Goal: Information Seeking & Learning: Learn about a topic

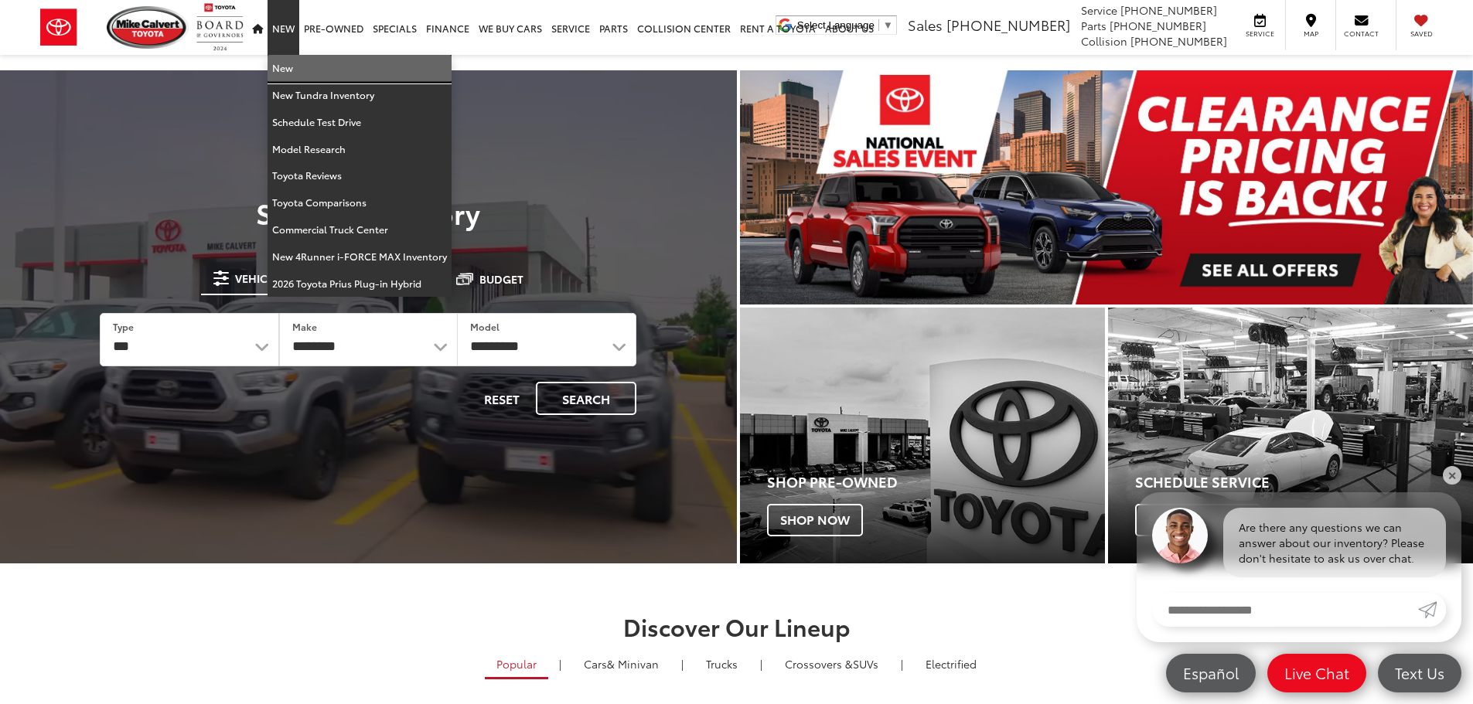
click at [289, 66] on link "New" at bounding box center [359, 68] width 184 height 27
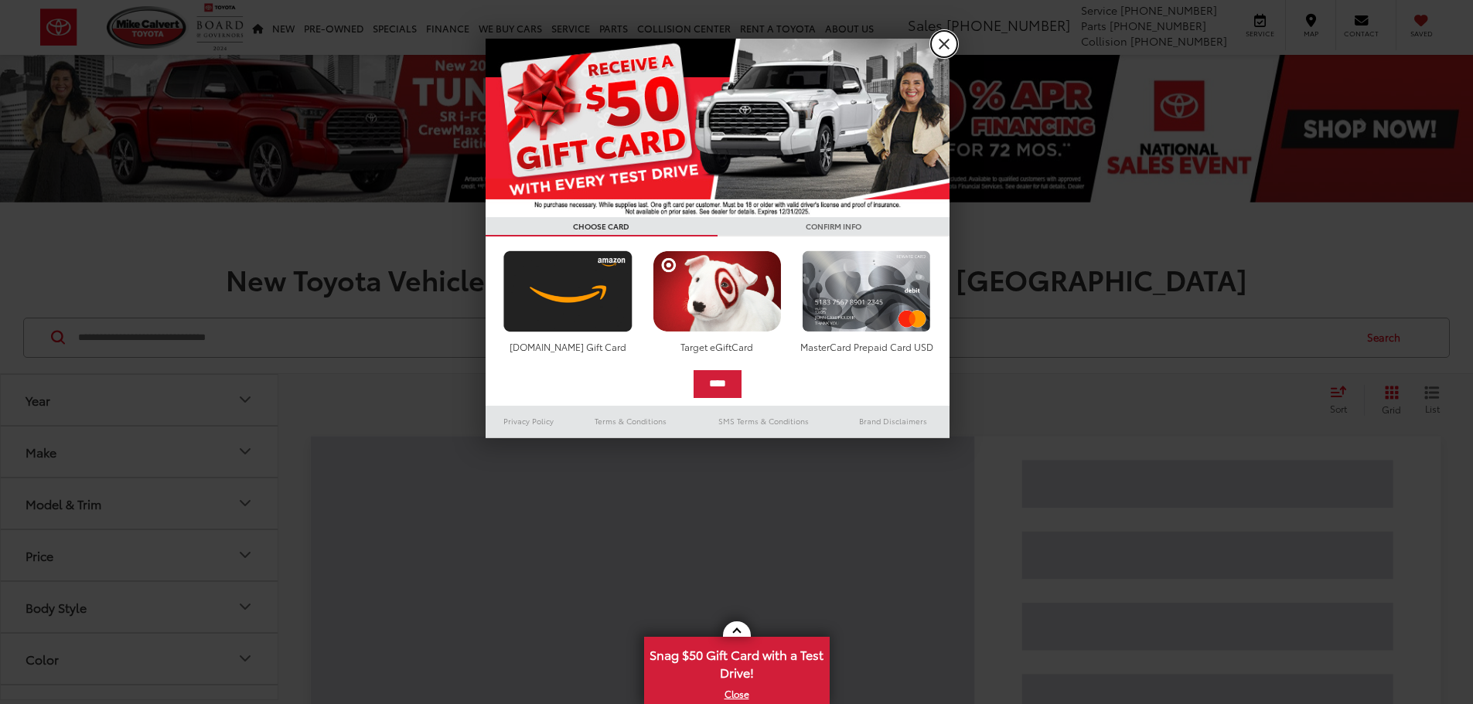
click at [942, 43] on link "X" at bounding box center [944, 44] width 26 height 26
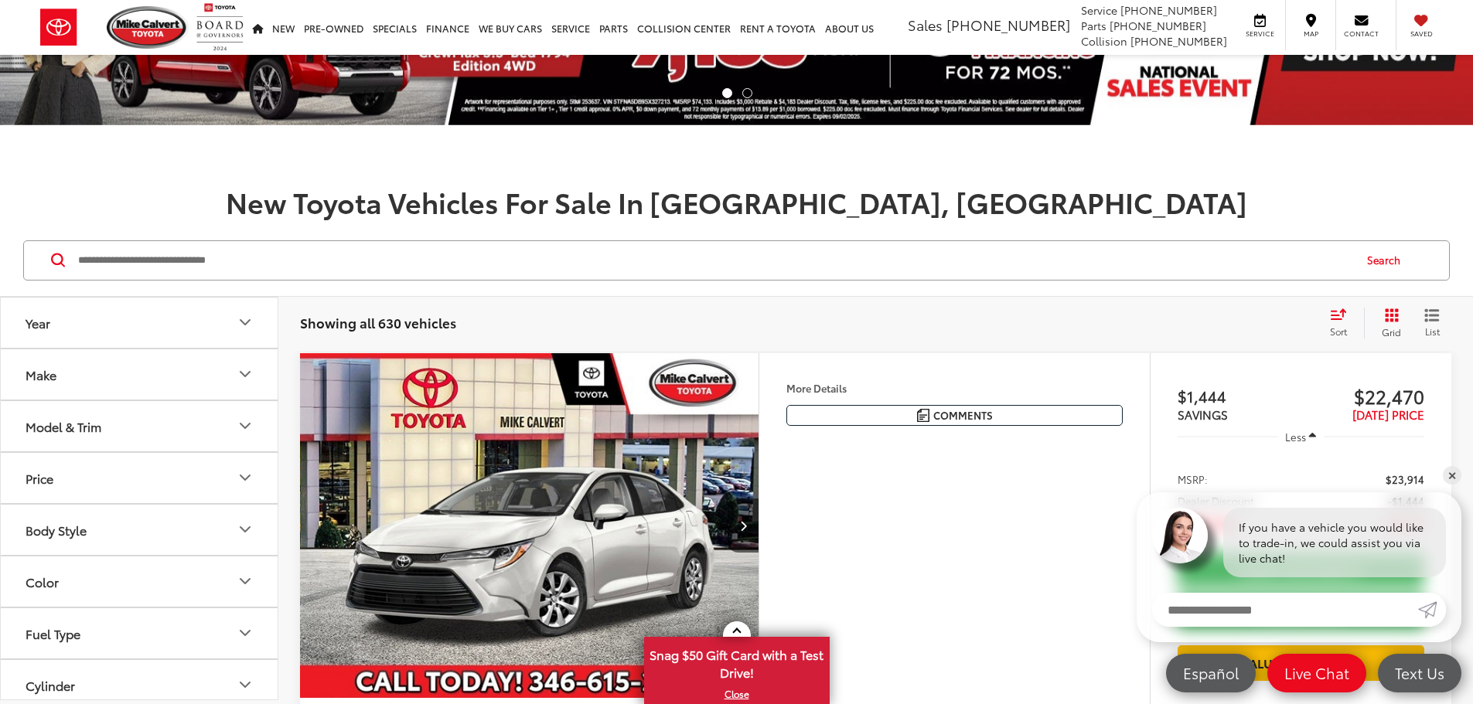
click at [247, 381] on icon "Make" at bounding box center [245, 374] width 19 height 19
click at [132, 521] on button "Model & Trim" at bounding box center [140, 525] width 278 height 50
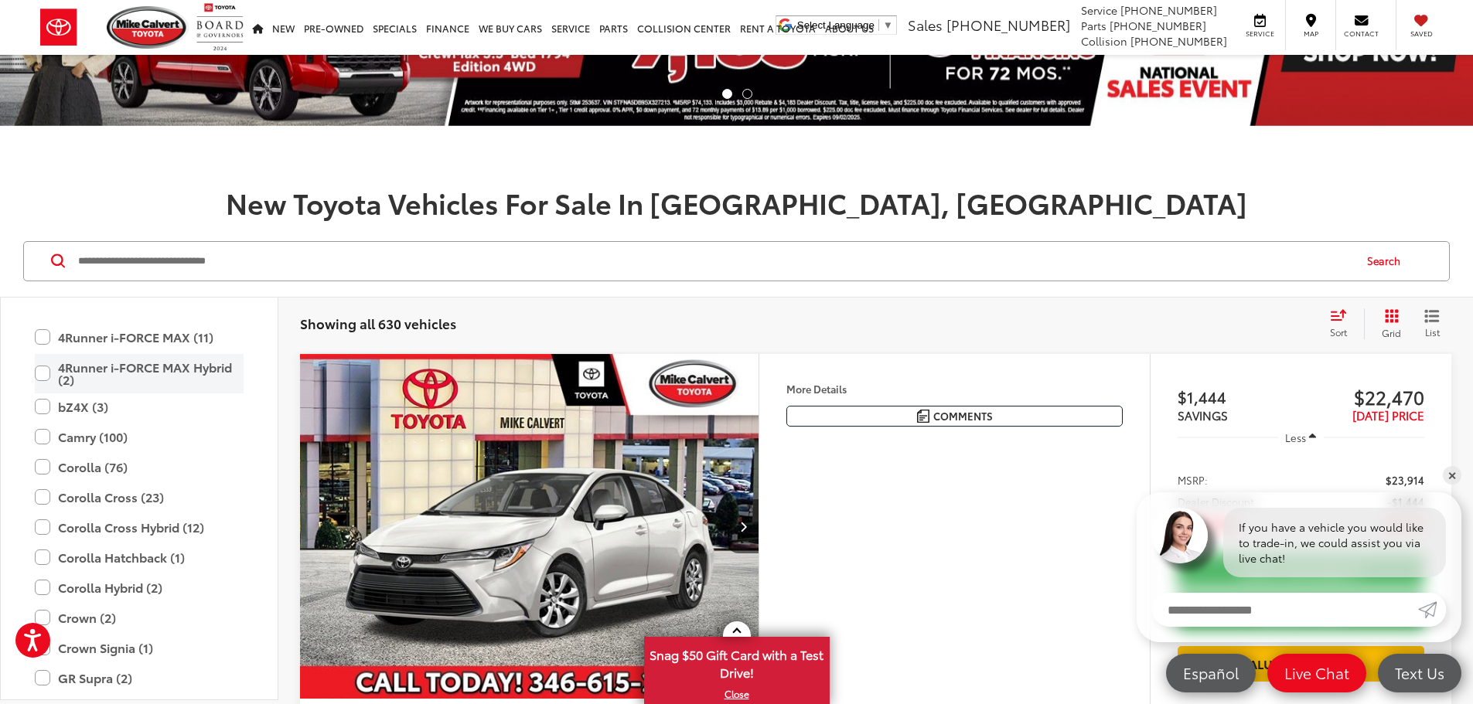
scroll to position [232, 0]
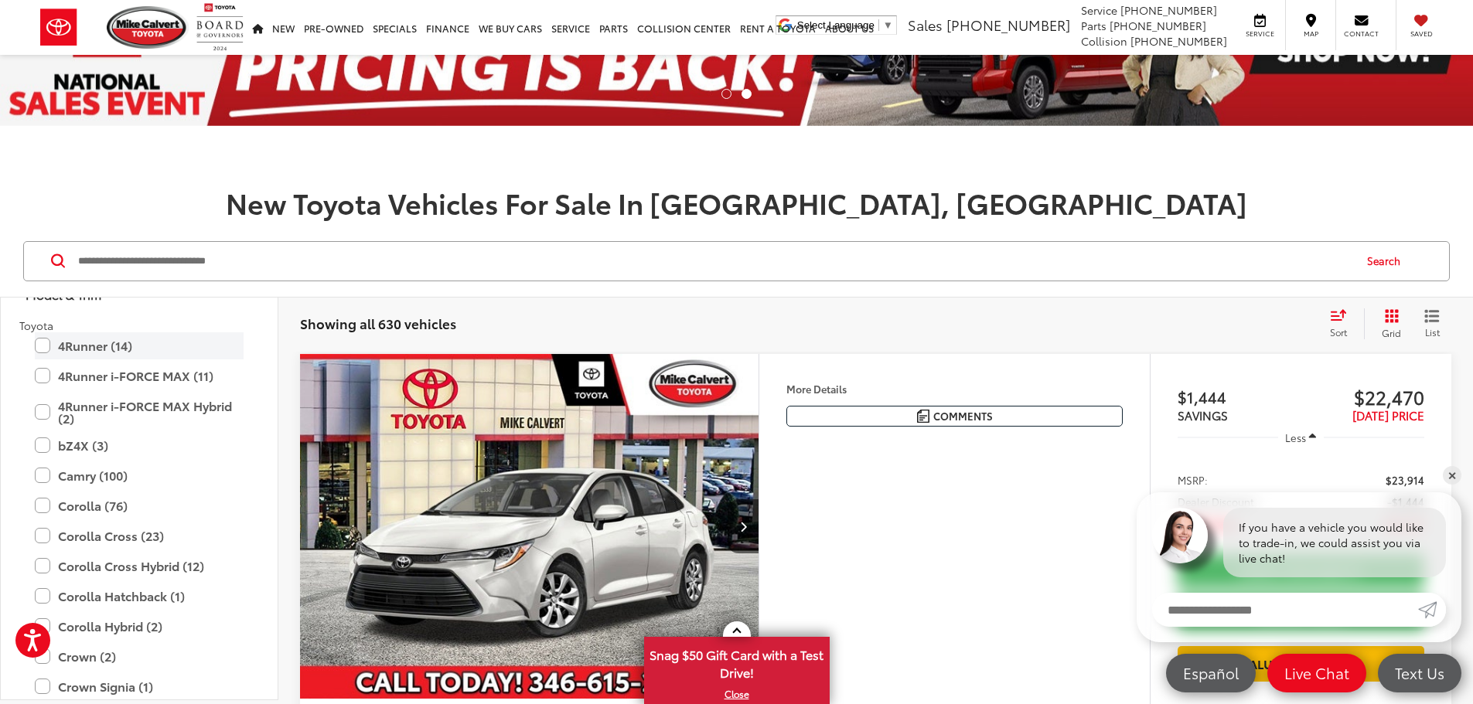
click at [44, 343] on label "4Runner (14)" at bounding box center [139, 345] width 209 height 27
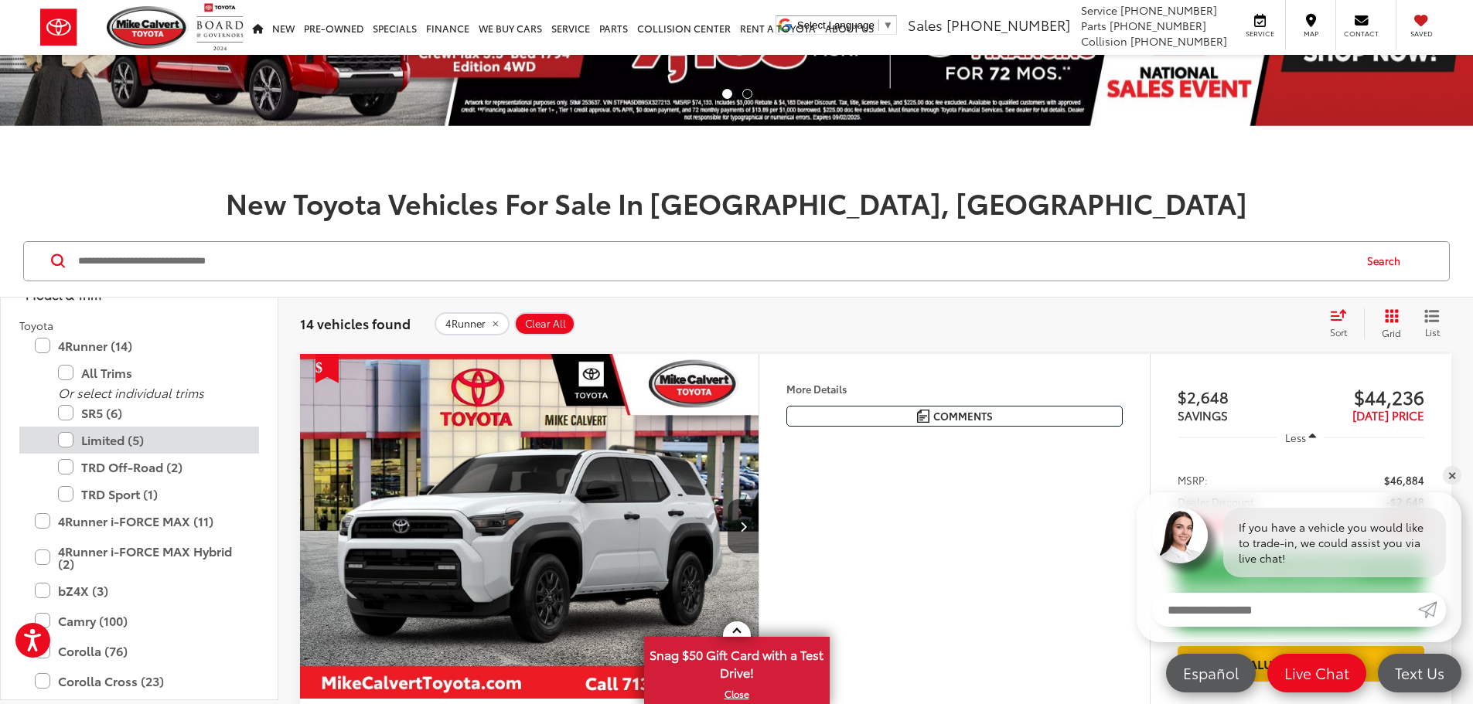
click at [64, 440] on label "Limited (5)" at bounding box center [151, 440] width 186 height 27
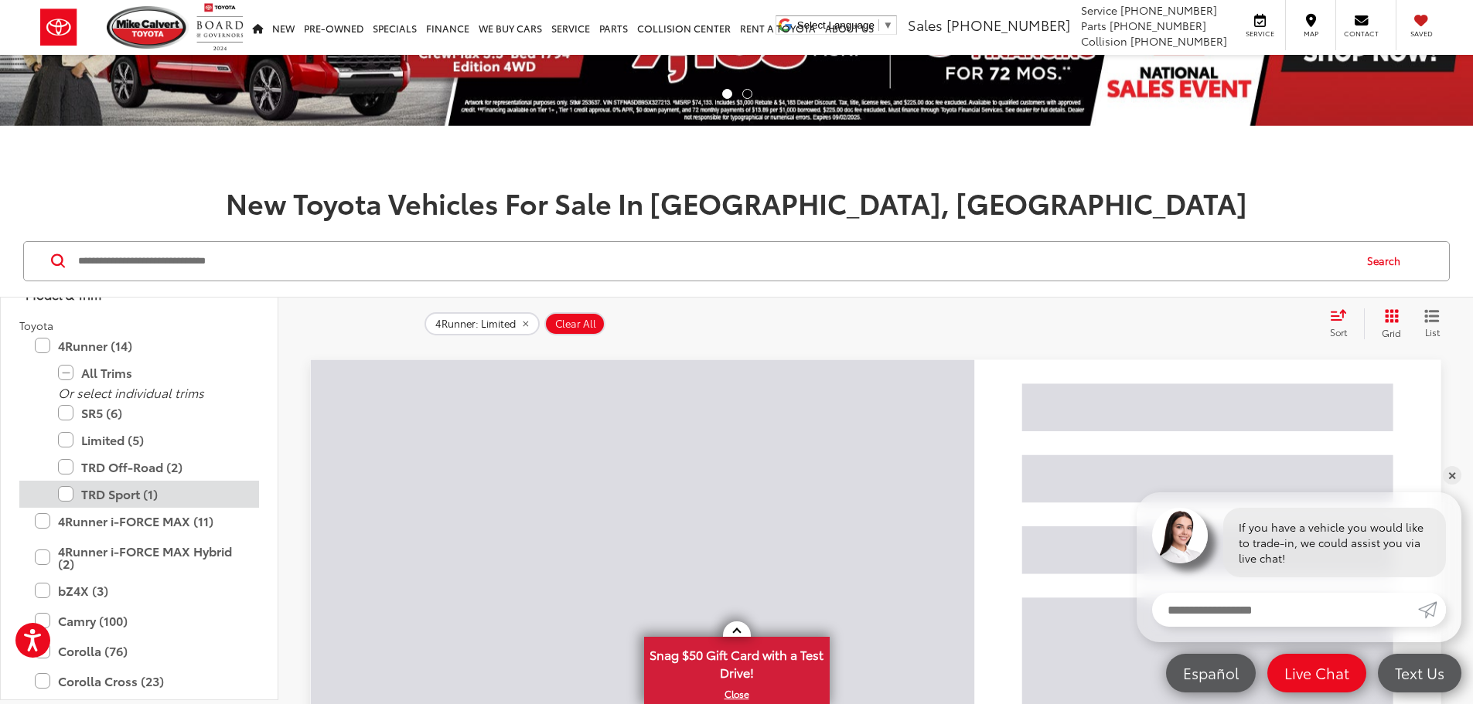
click at [72, 487] on label "TRD Sport (1)" at bounding box center [151, 494] width 186 height 27
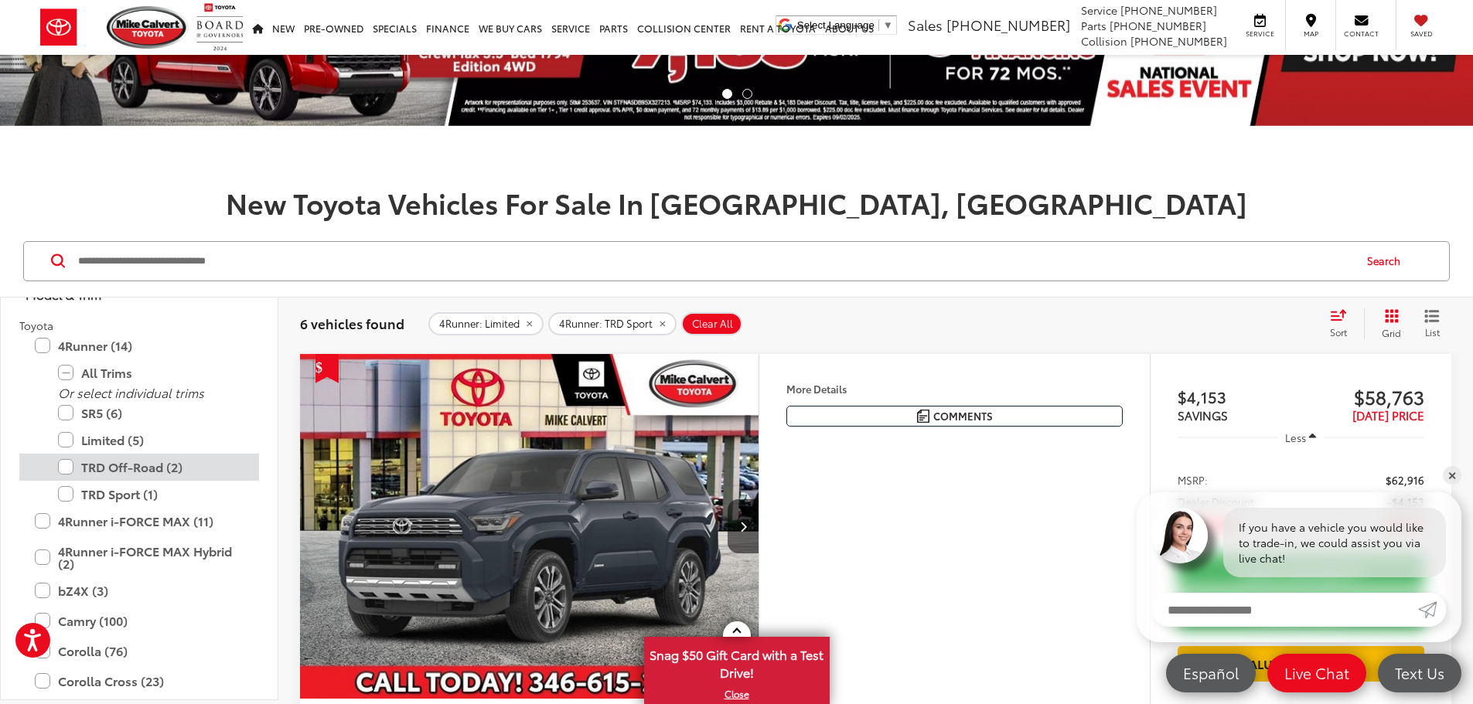
click at [66, 472] on label "TRD Off-Road (2)" at bounding box center [151, 467] width 186 height 27
click at [68, 492] on label "TRD Sport (1)" at bounding box center [151, 494] width 186 height 27
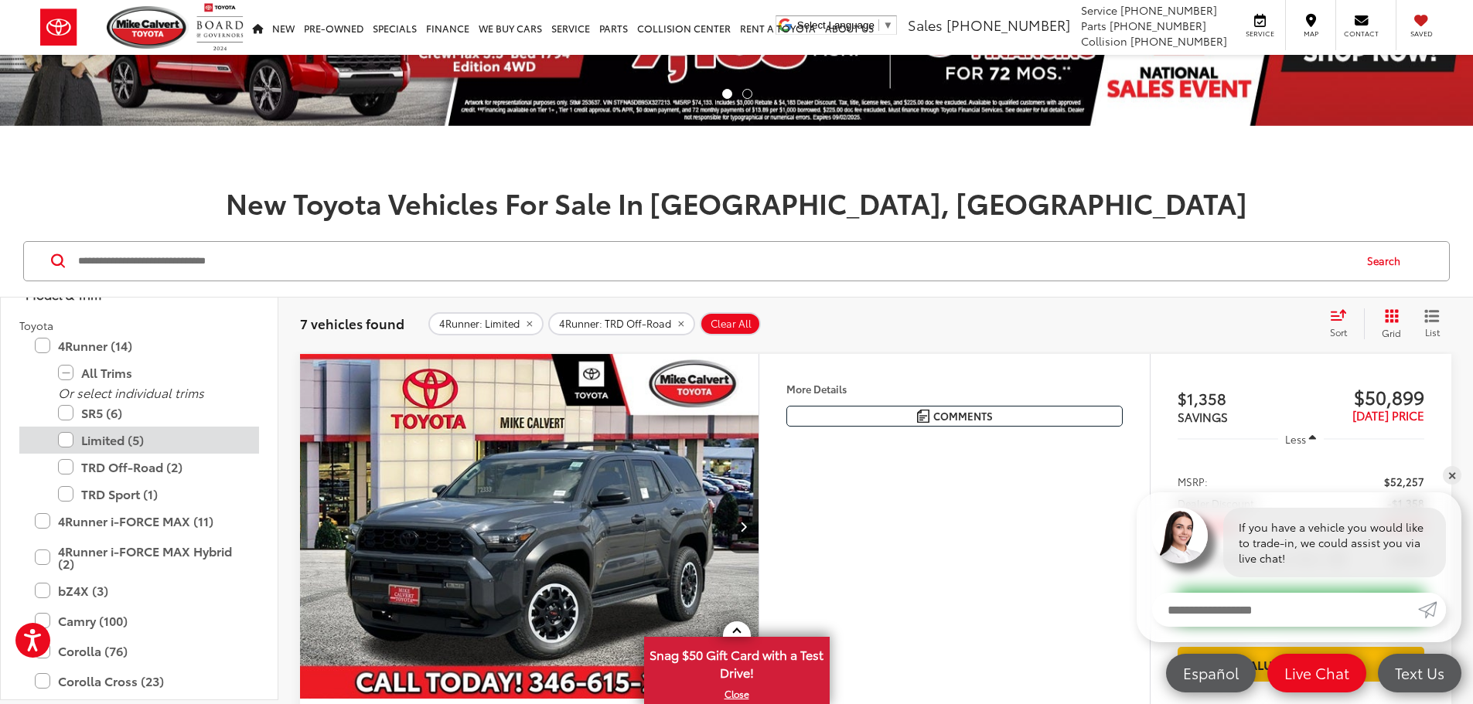
click at [66, 440] on label "Limited (5)" at bounding box center [151, 440] width 186 height 27
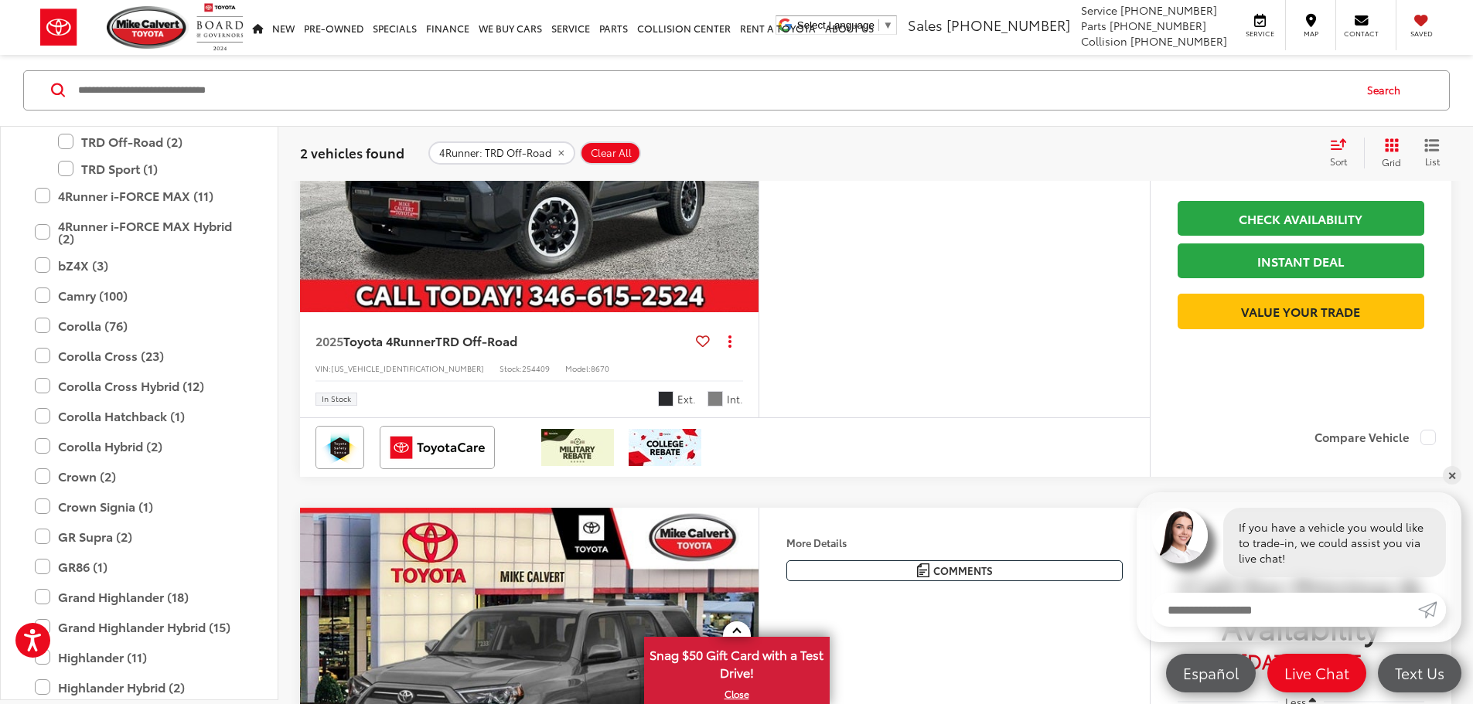
scroll to position [308, 0]
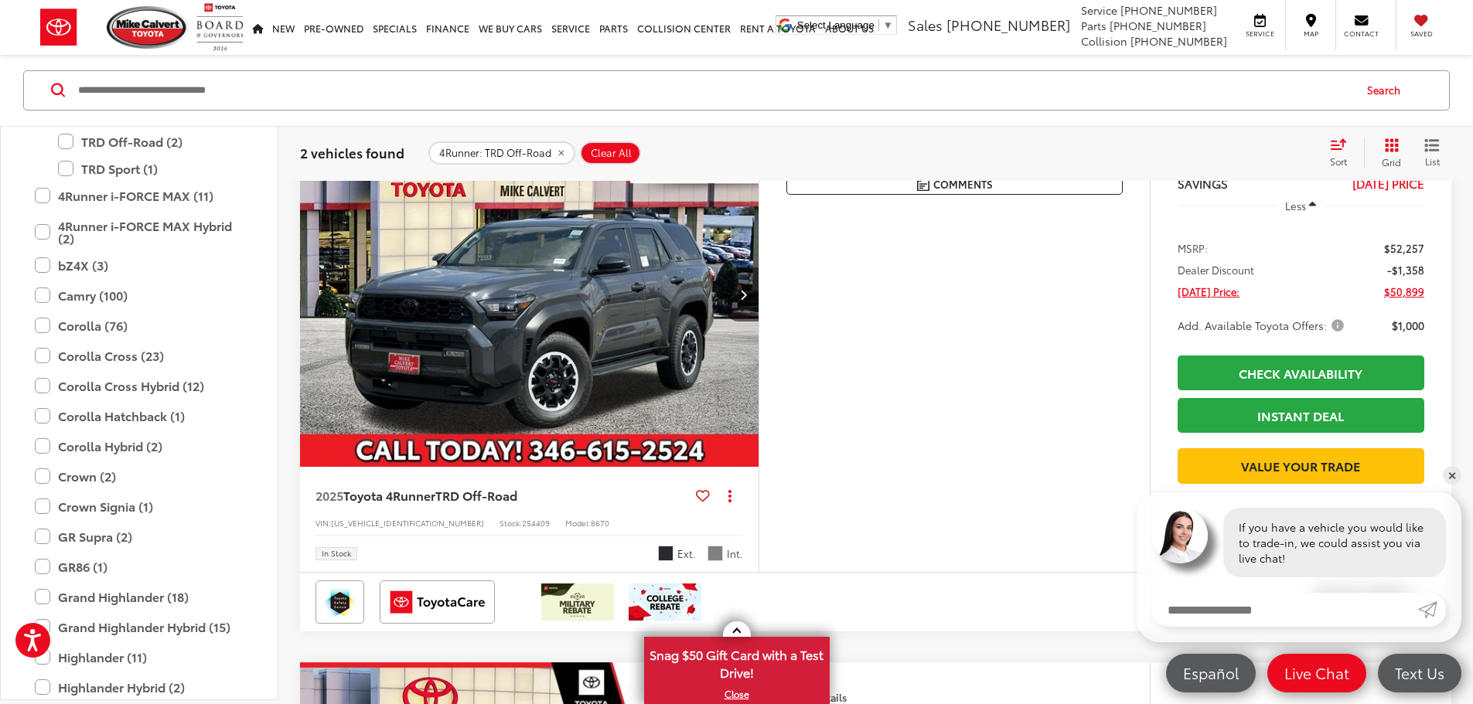
click at [530, 348] on img "2025 Toyota 4Runner TRD Off-Road 0" at bounding box center [529, 295] width 461 height 346
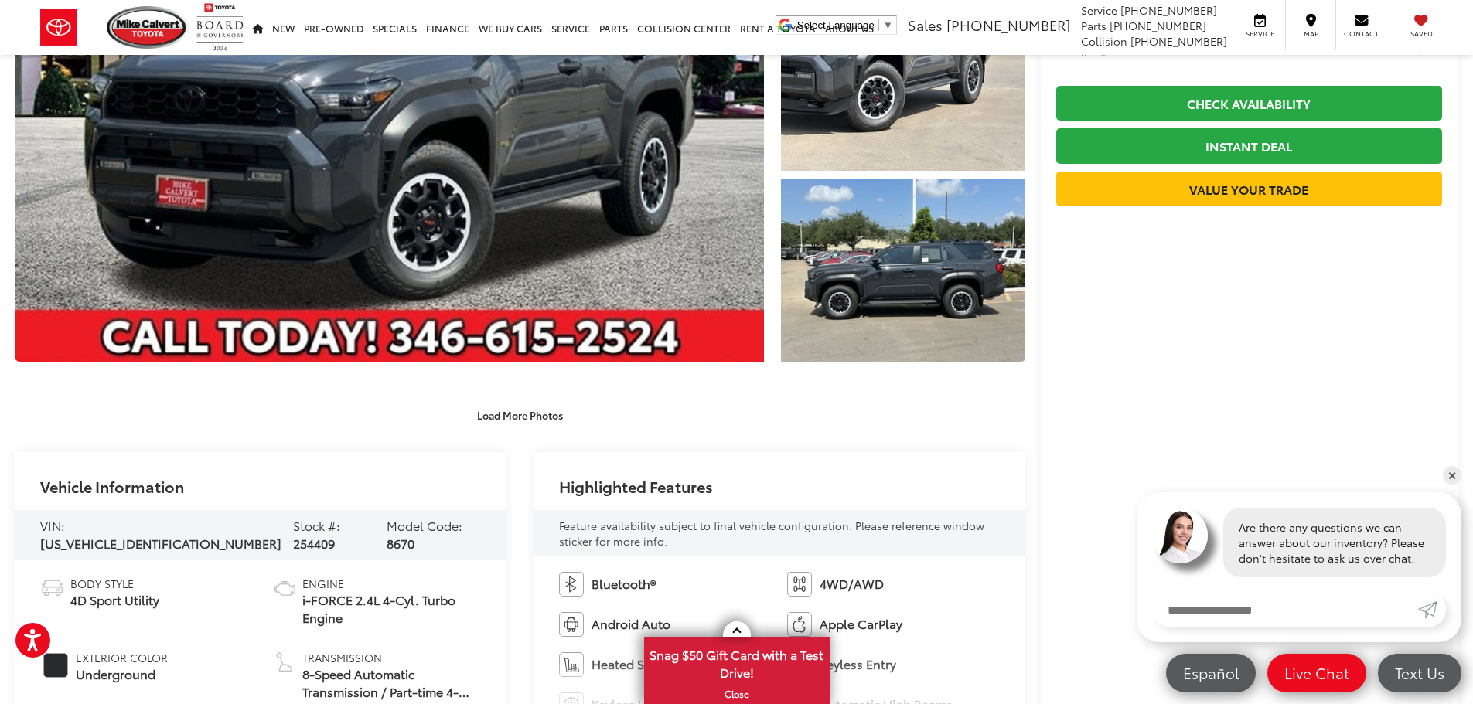
scroll to position [155, 0]
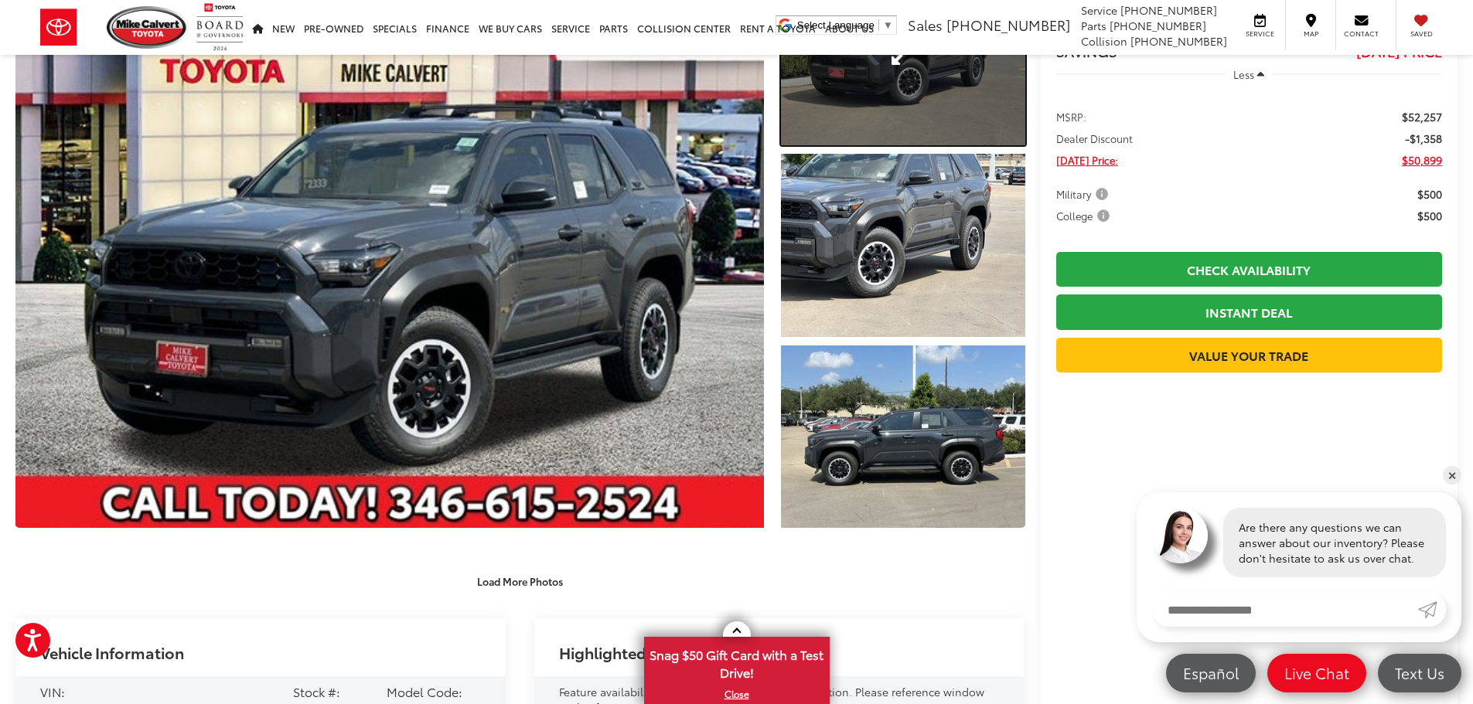
click at [896, 100] on link "Expand Photo 1" at bounding box center [903, 53] width 244 height 183
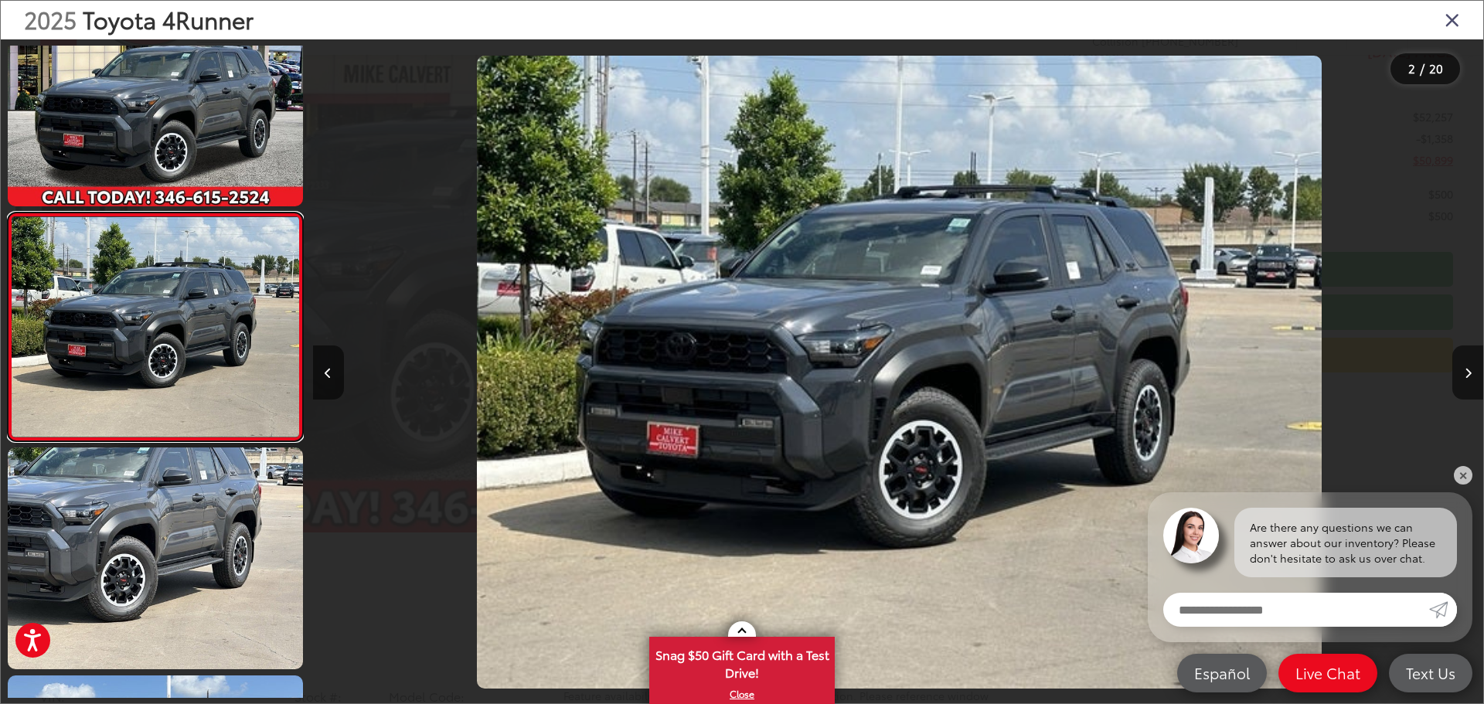
scroll to position [0, 1170]
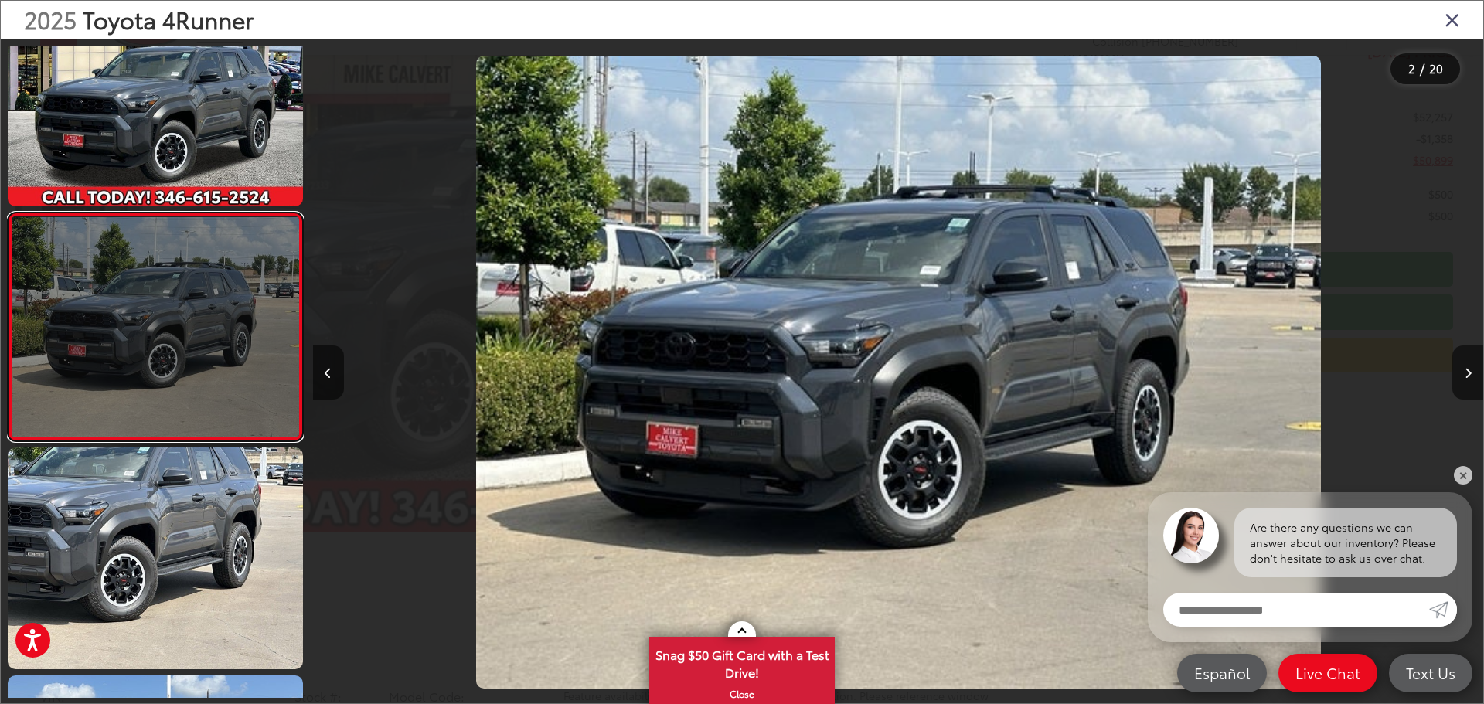
click at [131, 381] on link at bounding box center [155, 327] width 295 height 229
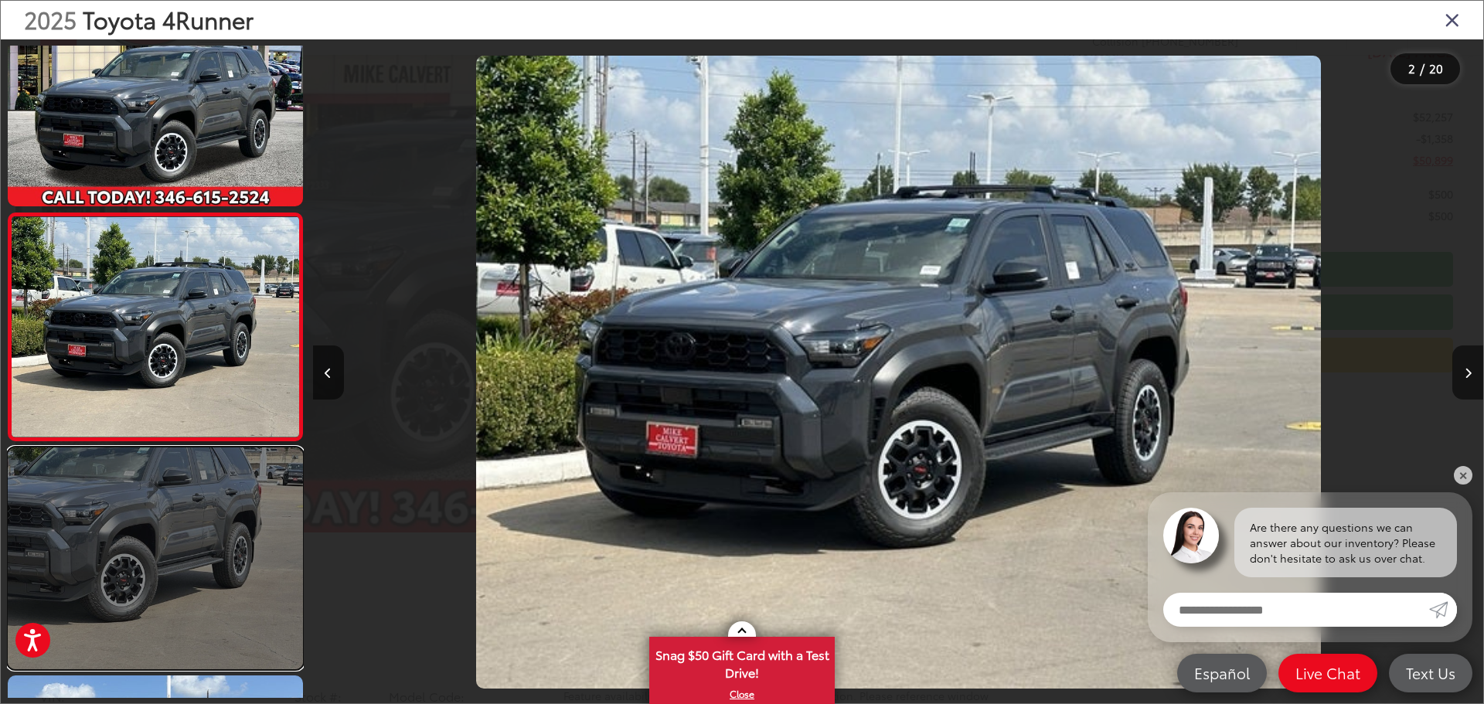
click at [158, 549] on link at bounding box center [155, 558] width 295 height 221
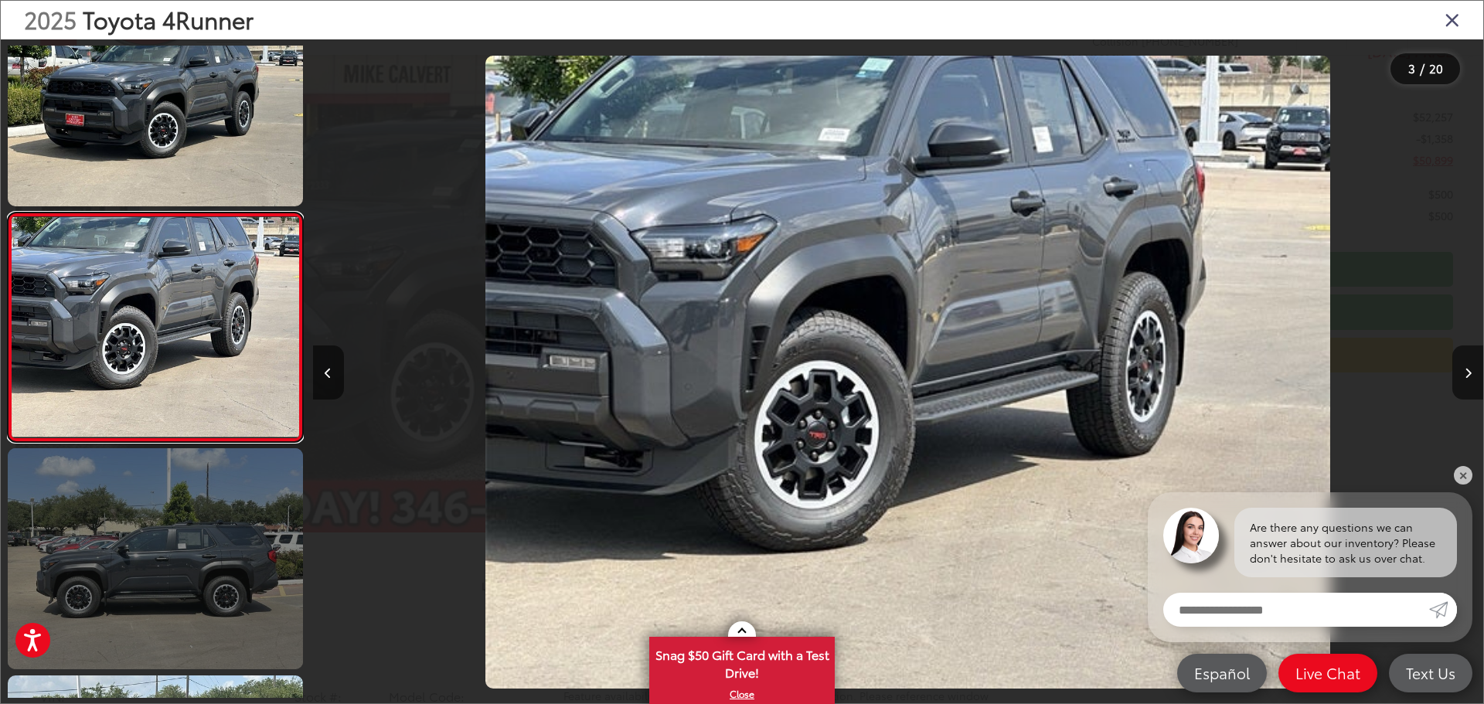
scroll to position [0, 2342]
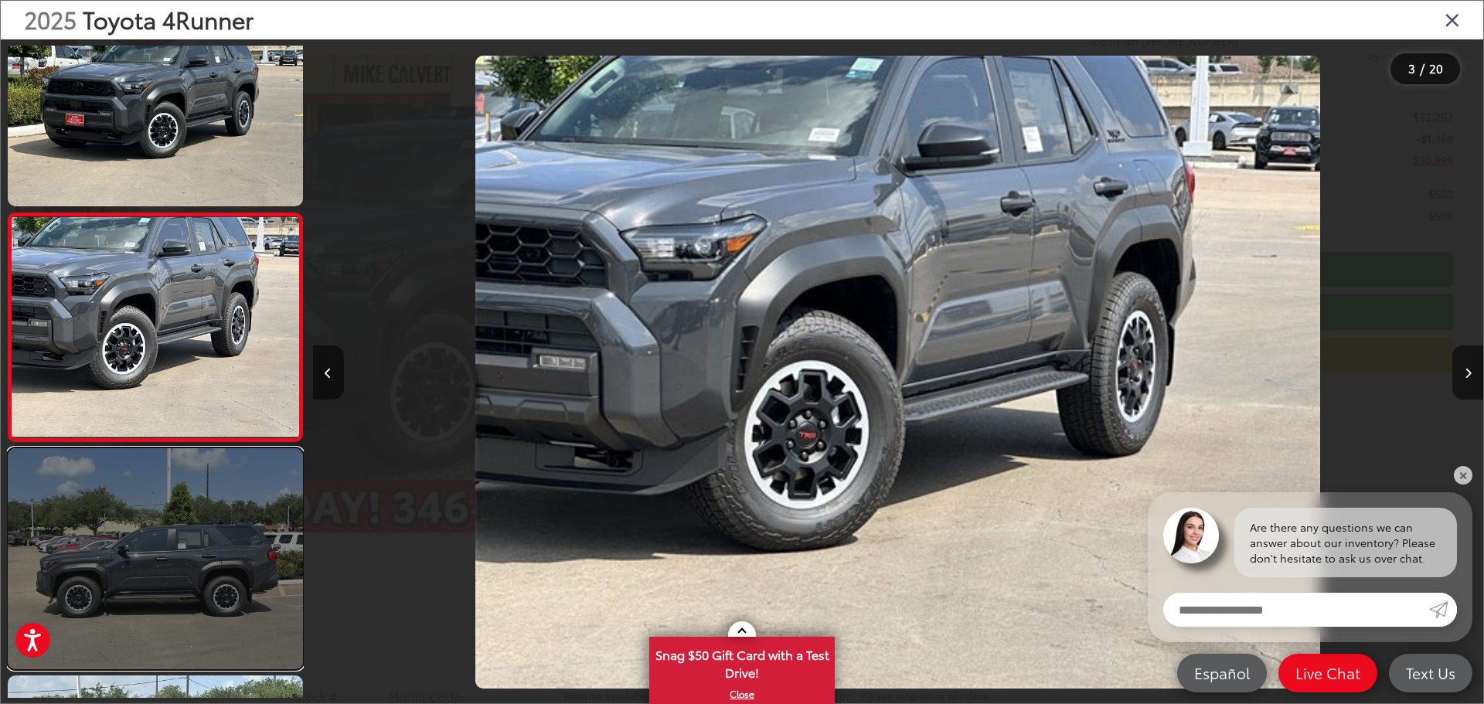
click at [123, 626] on link at bounding box center [155, 558] width 295 height 221
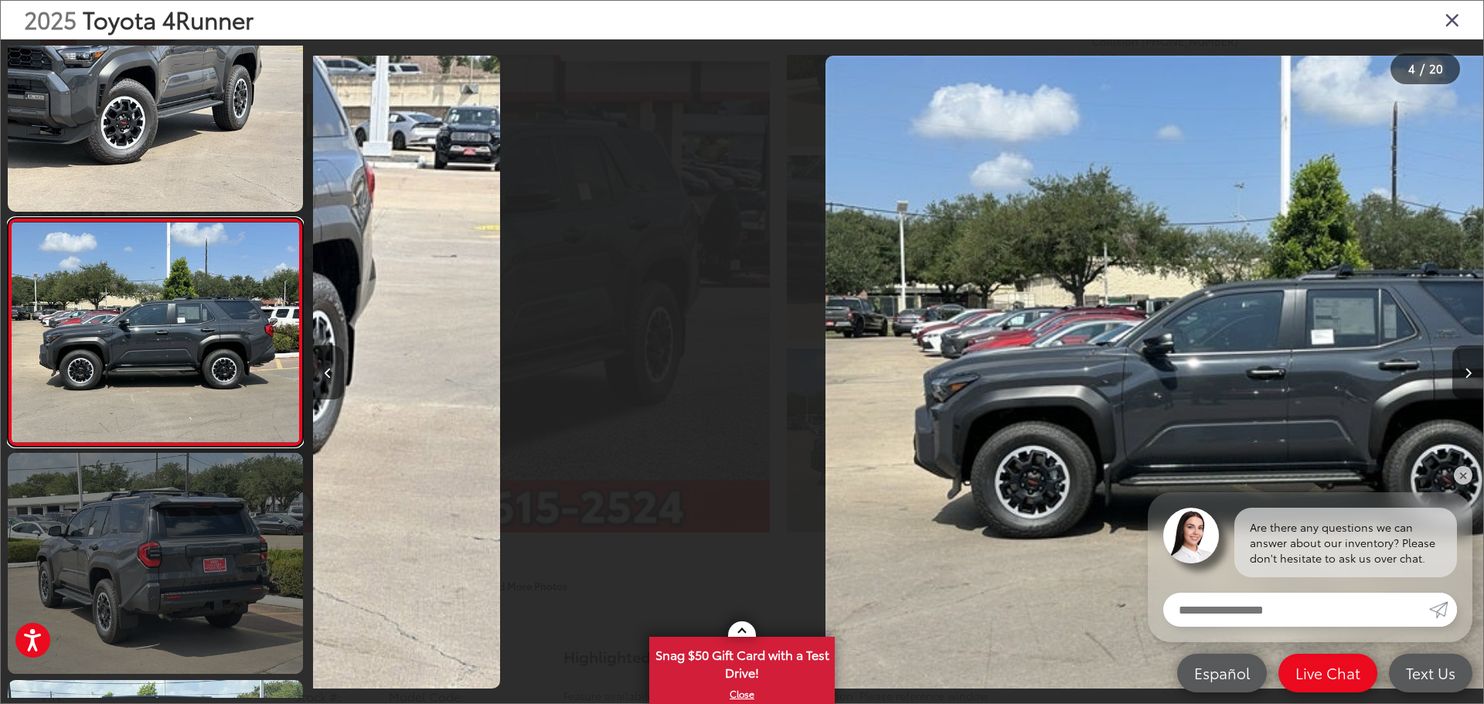
scroll to position [516, 0]
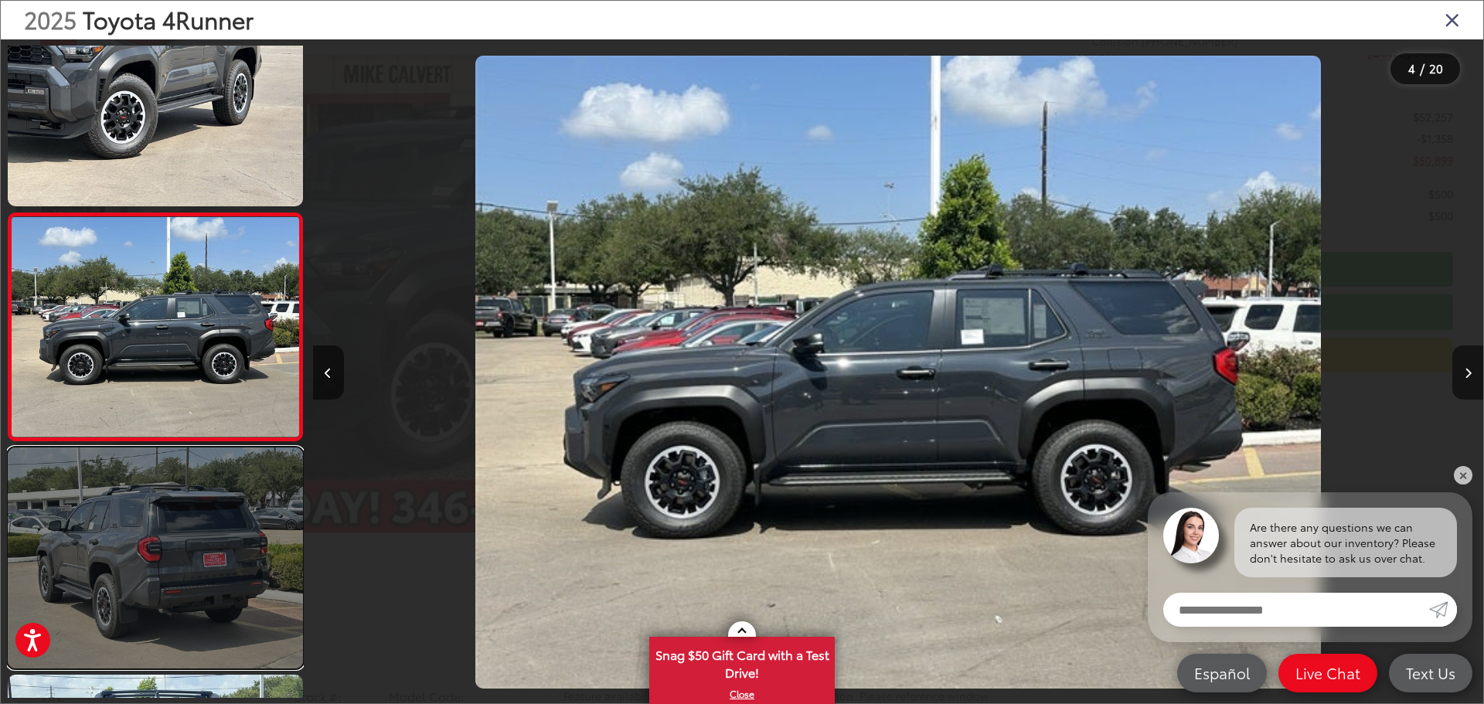
click at [137, 560] on link at bounding box center [155, 558] width 295 height 221
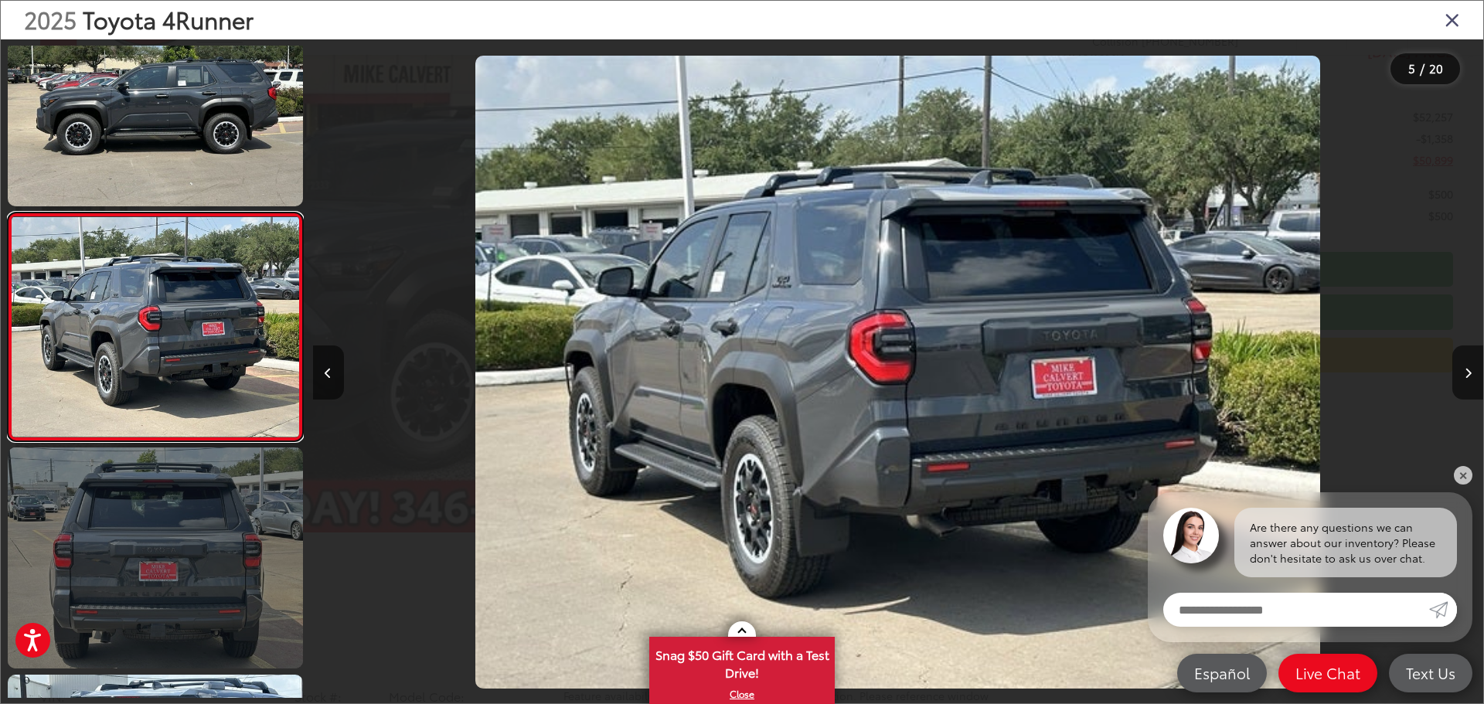
scroll to position [821, 0]
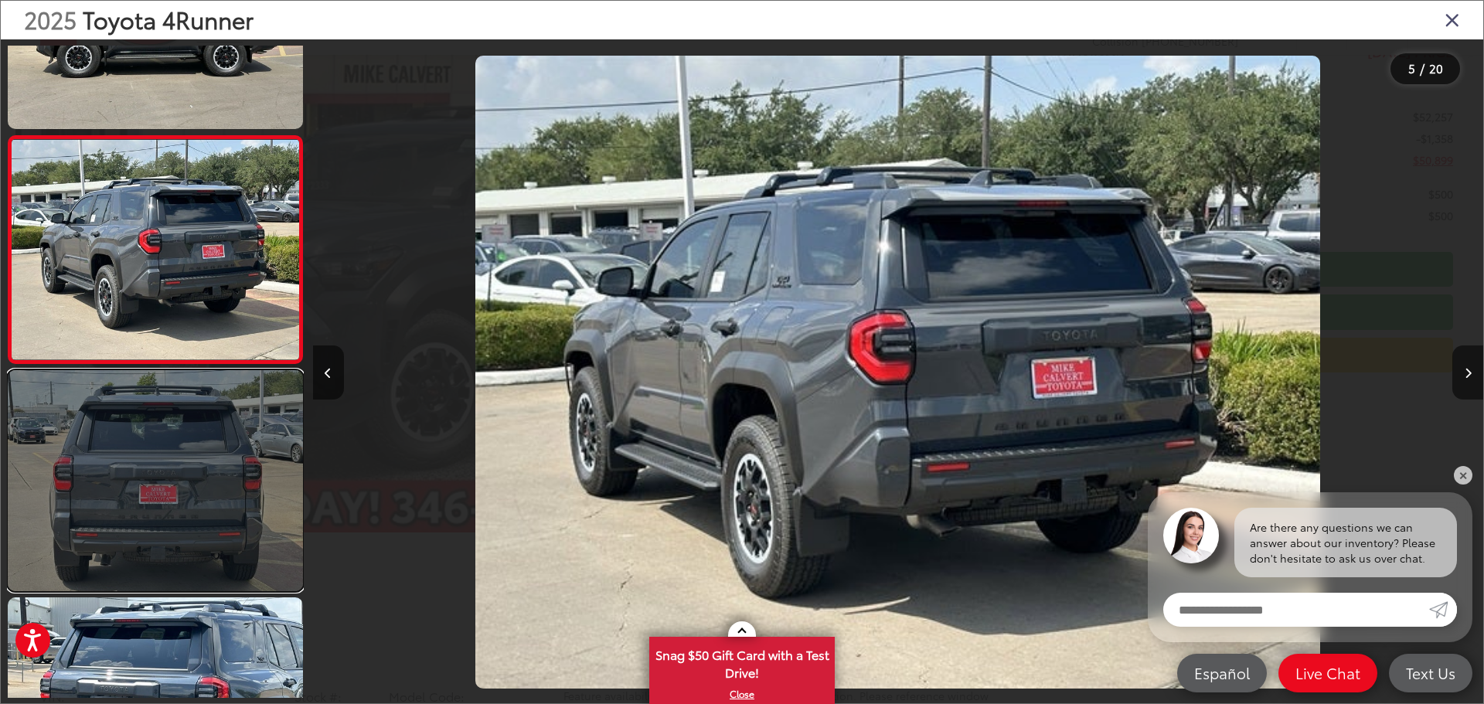
click at [155, 497] on link at bounding box center [155, 480] width 295 height 221
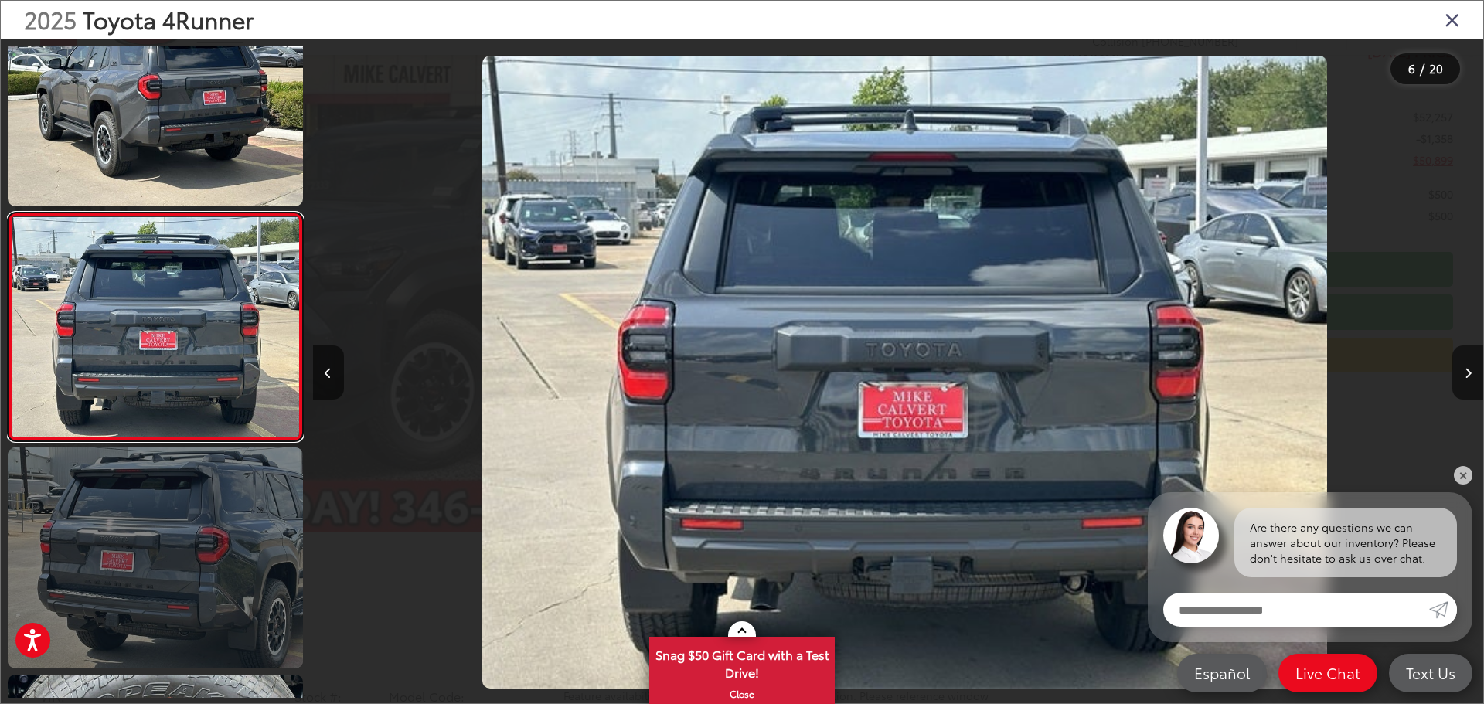
scroll to position [0, 5854]
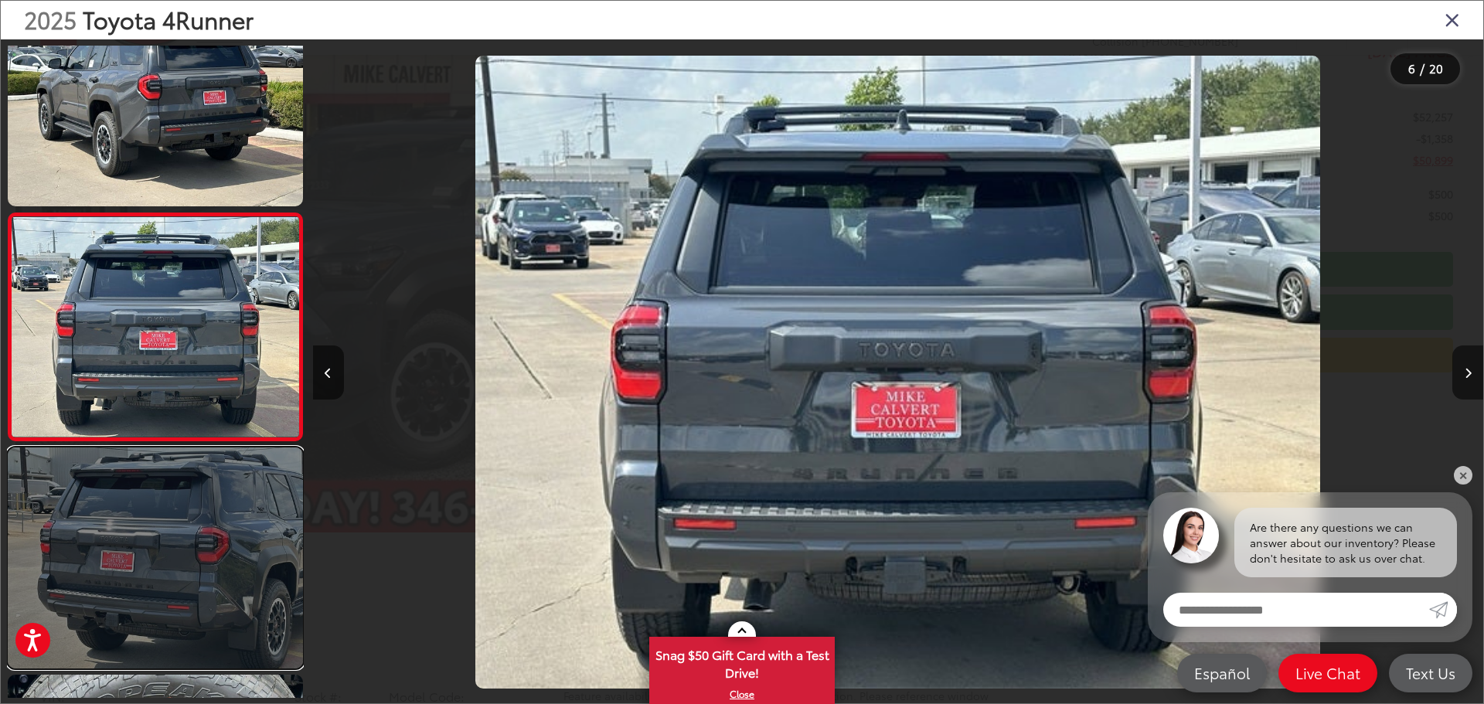
click at [159, 533] on link at bounding box center [155, 558] width 295 height 221
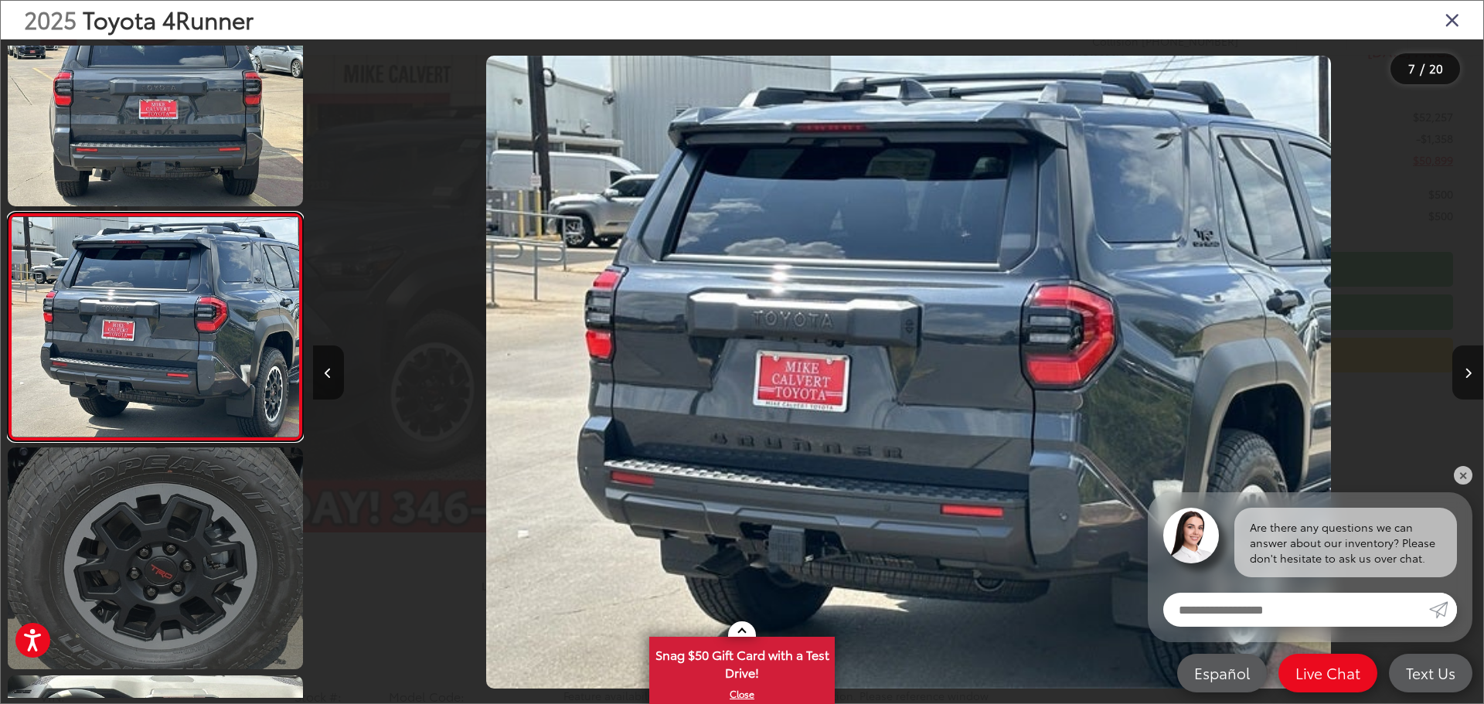
scroll to position [0, 7024]
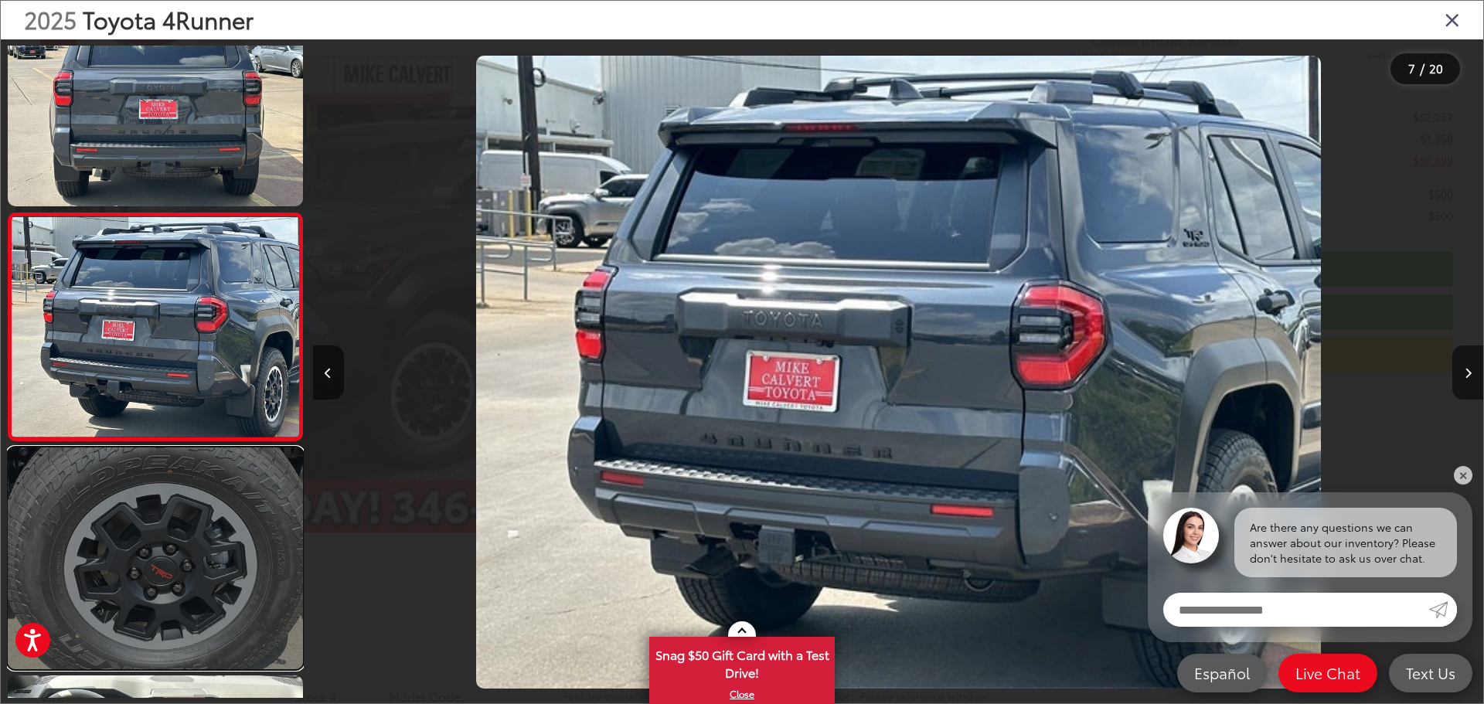
click at [160, 593] on link at bounding box center [155, 558] width 295 height 221
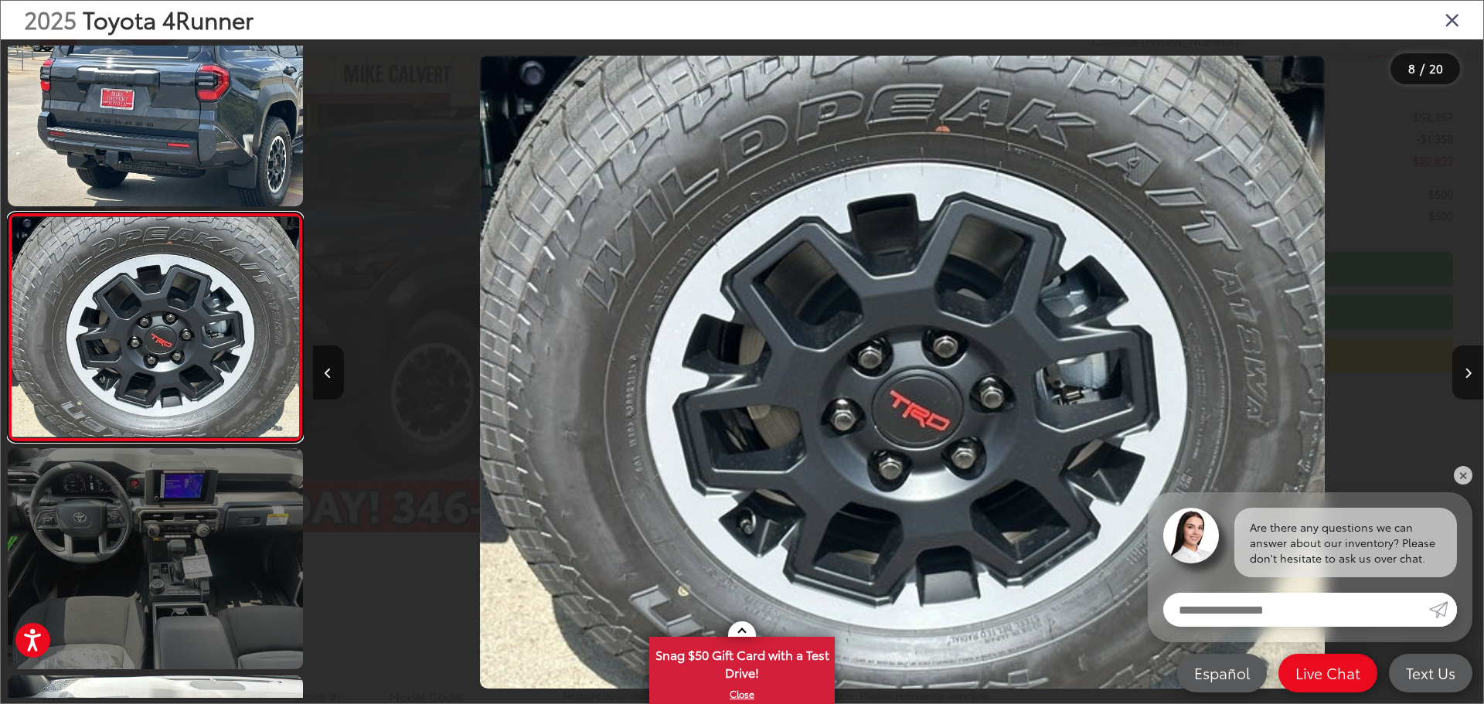
scroll to position [0, 0]
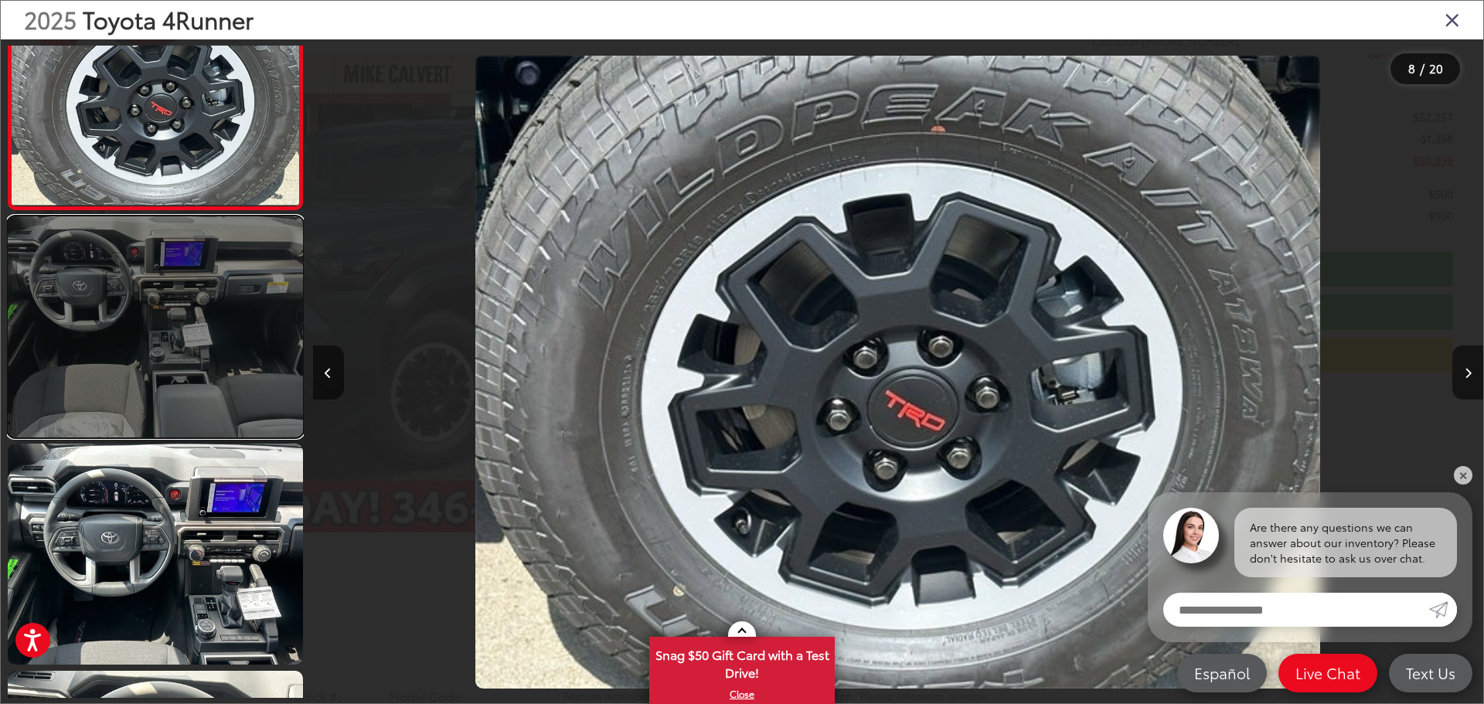
click at [199, 429] on link at bounding box center [155, 326] width 295 height 221
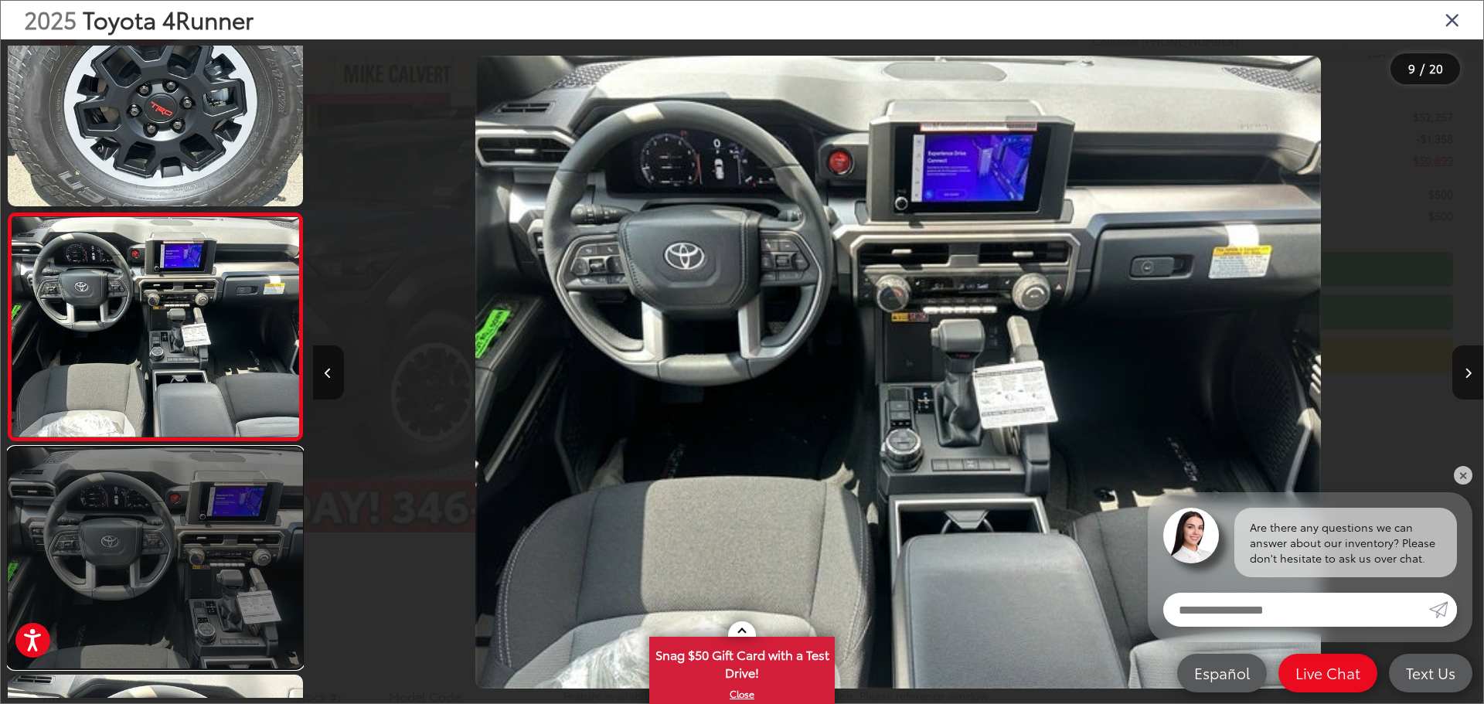
click at [155, 549] on link at bounding box center [155, 558] width 295 height 221
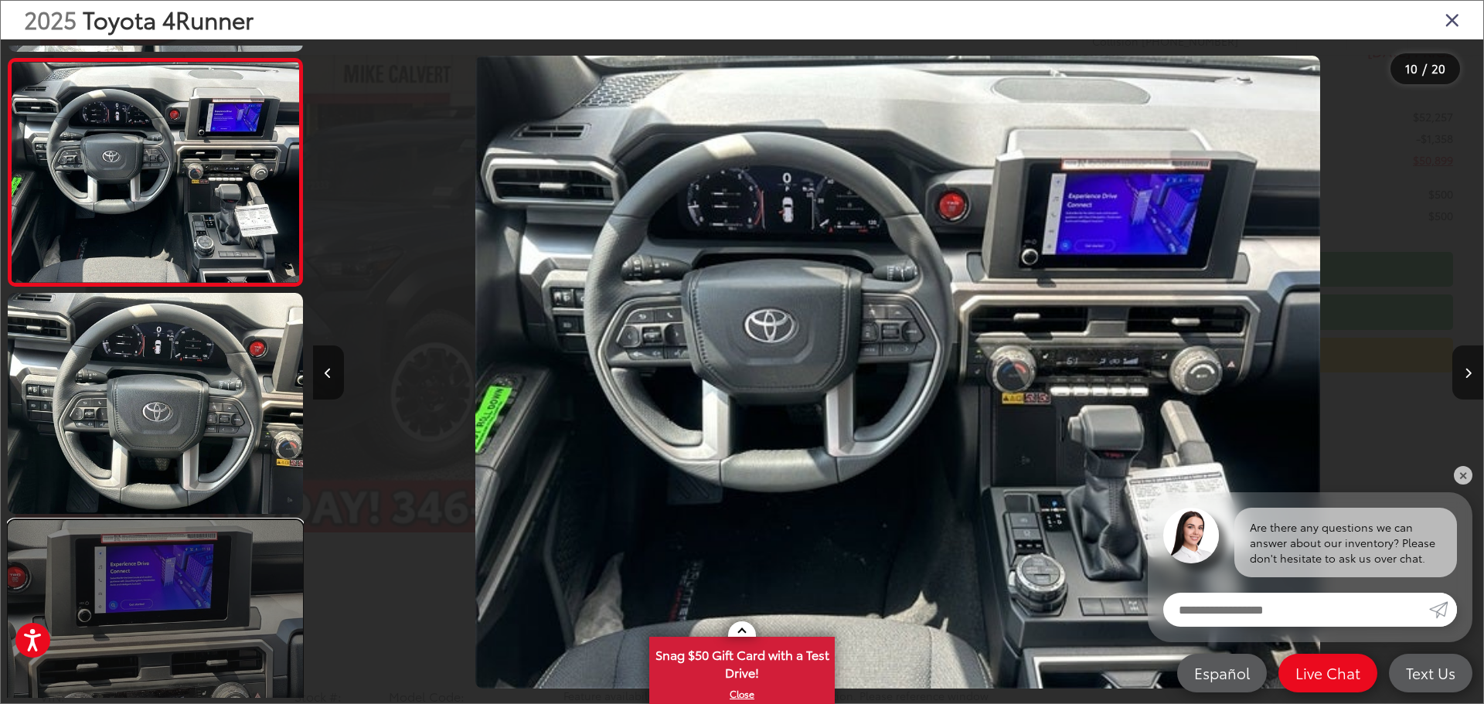
click at [179, 568] on link at bounding box center [155, 630] width 295 height 221
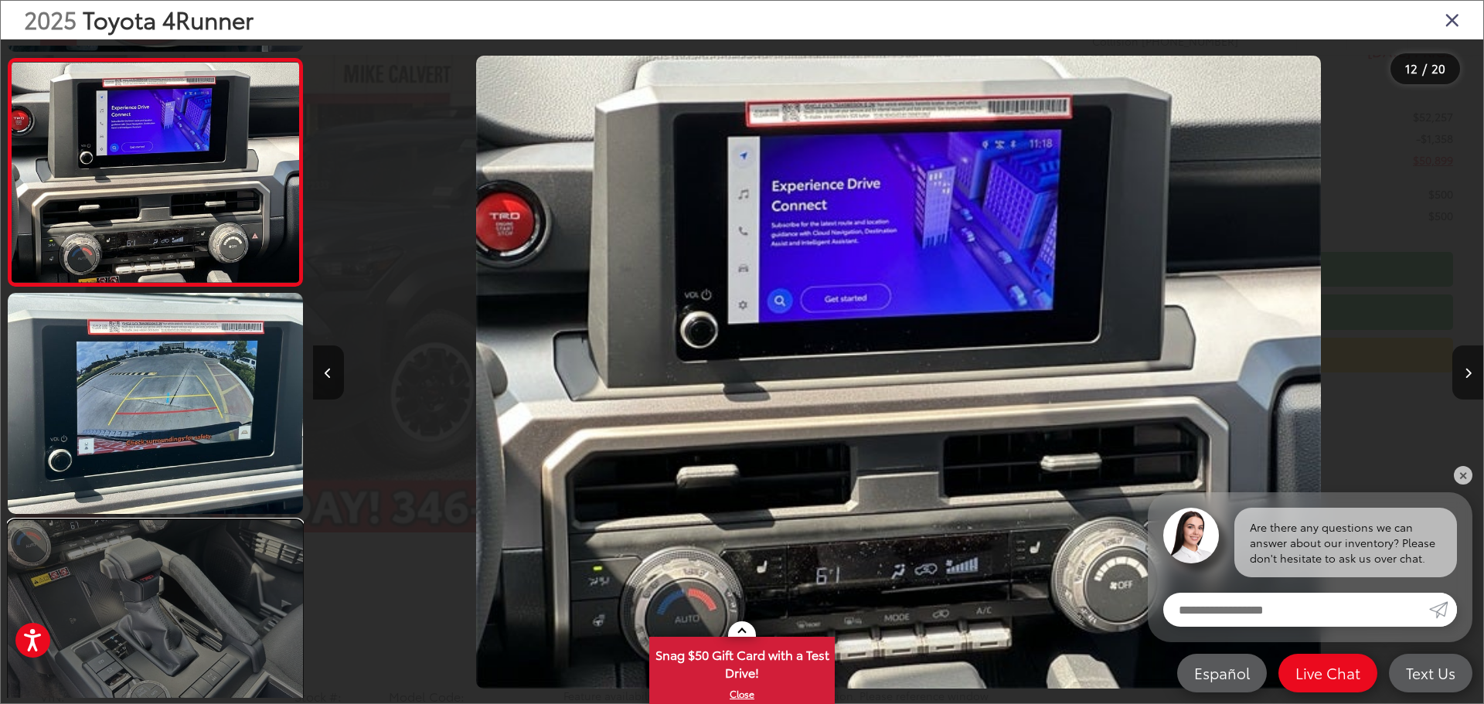
click at [144, 589] on link at bounding box center [155, 630] width 295 height 221
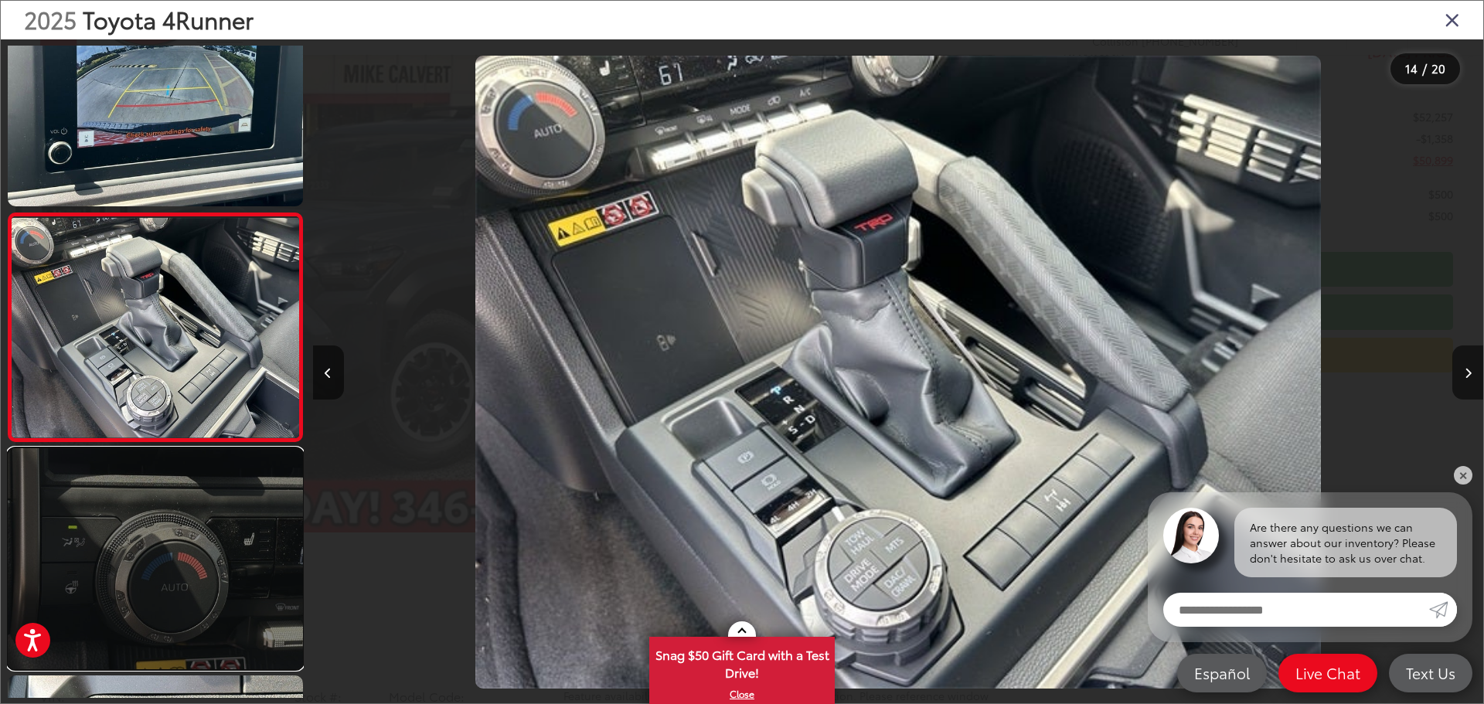
click at [141, 597] on link at bounding box center [155, 558] width 295 height 221
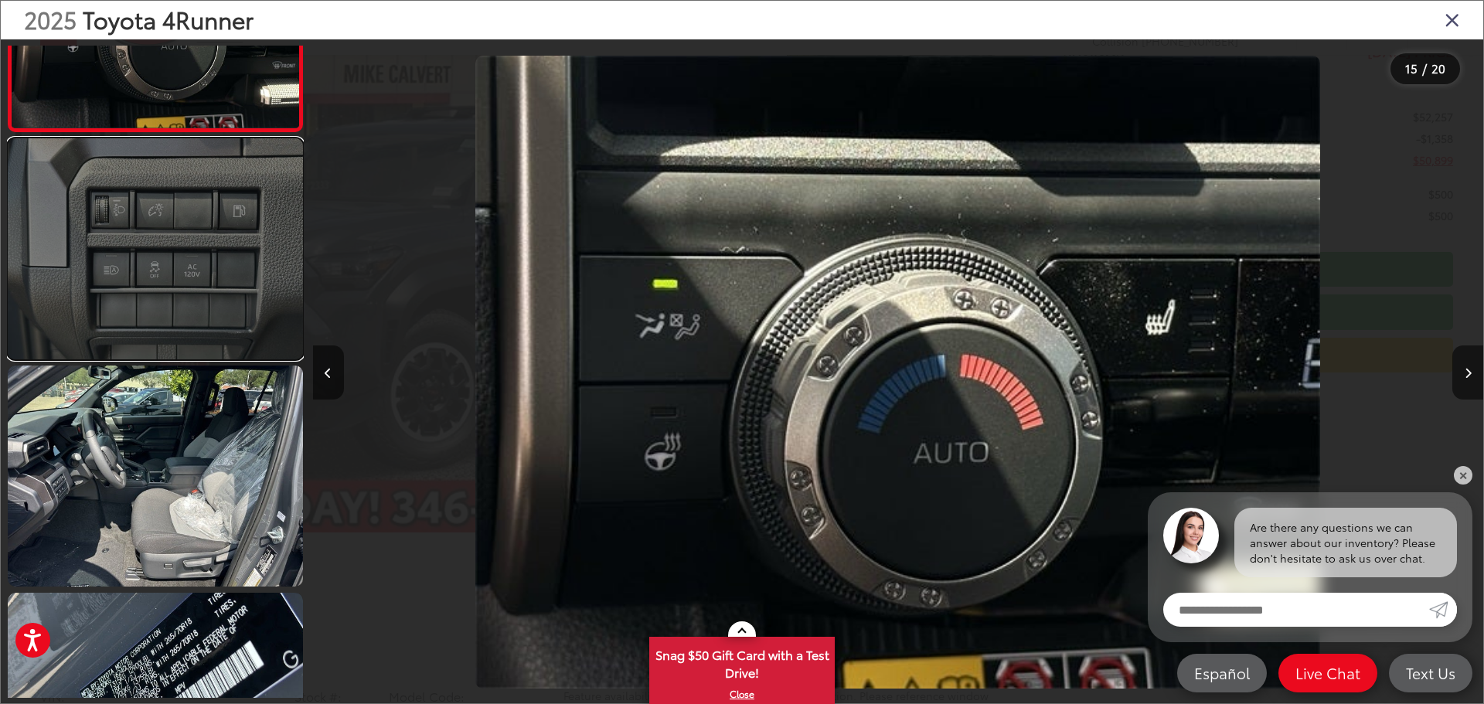
click at [121, 319] on link at bounding box center [155, 248] width 295 height 221
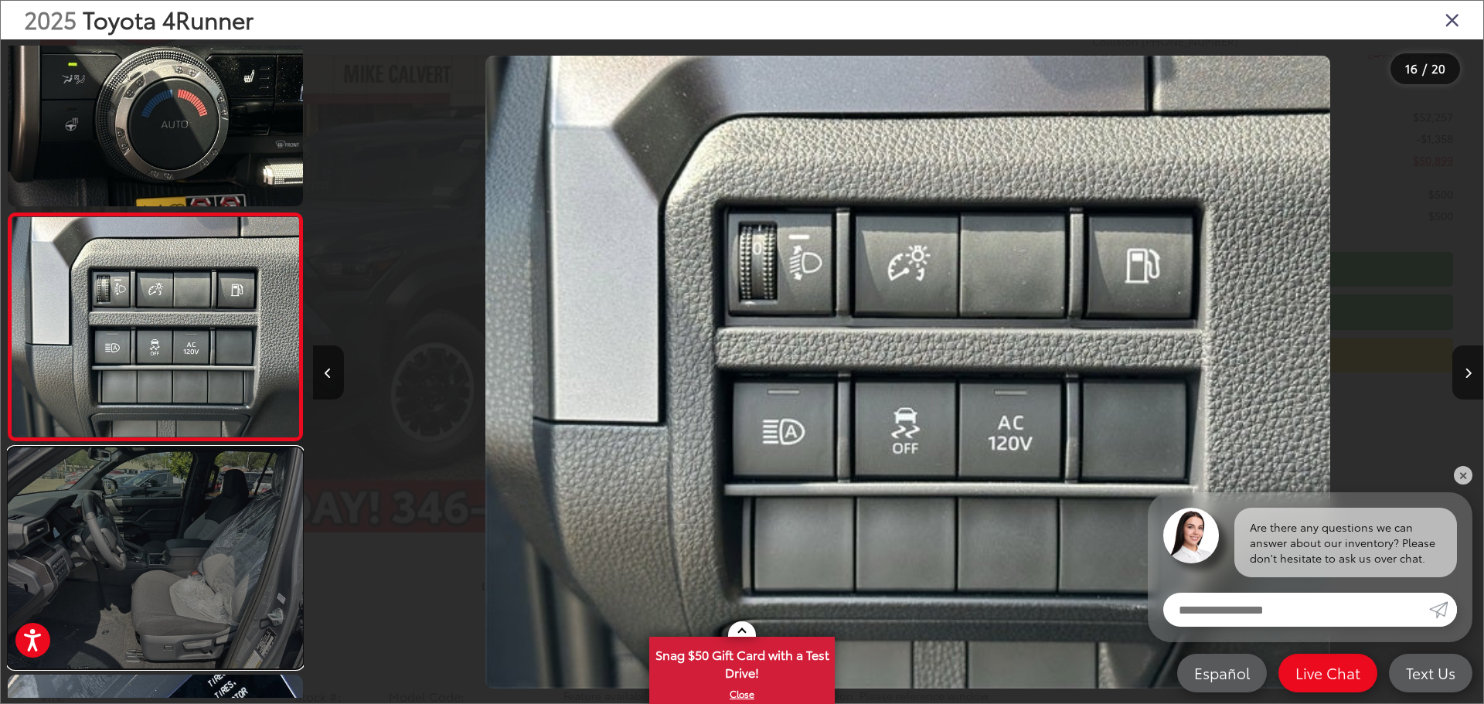
click at [138, 599] on link at bounding box center [155, 558] width 295 height 221
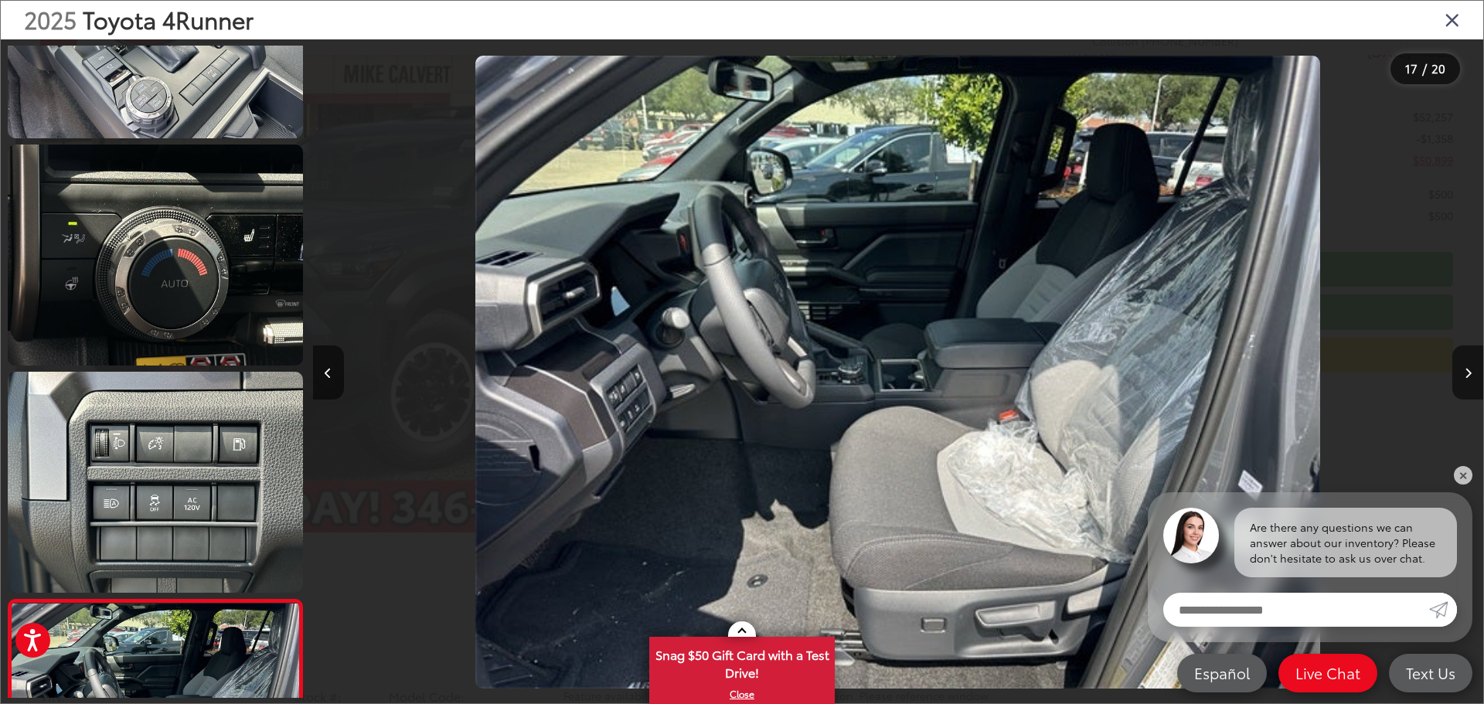
click at [1458, 19] on icon "Close gallery" at bounding box center [1452, 19] width 15 height 20
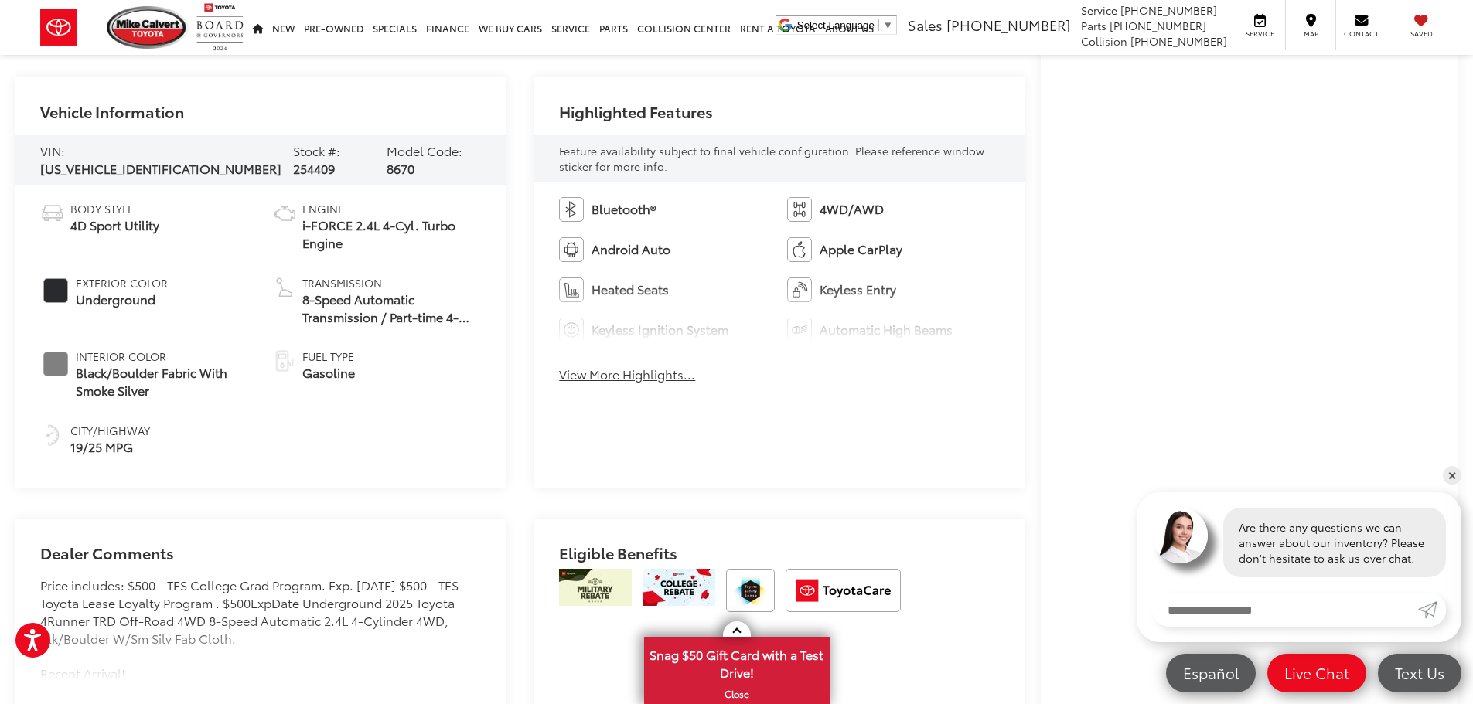
click at [622, 372] on button "View More Highlights..." at bounding box center [627, 375] width 136 height 18
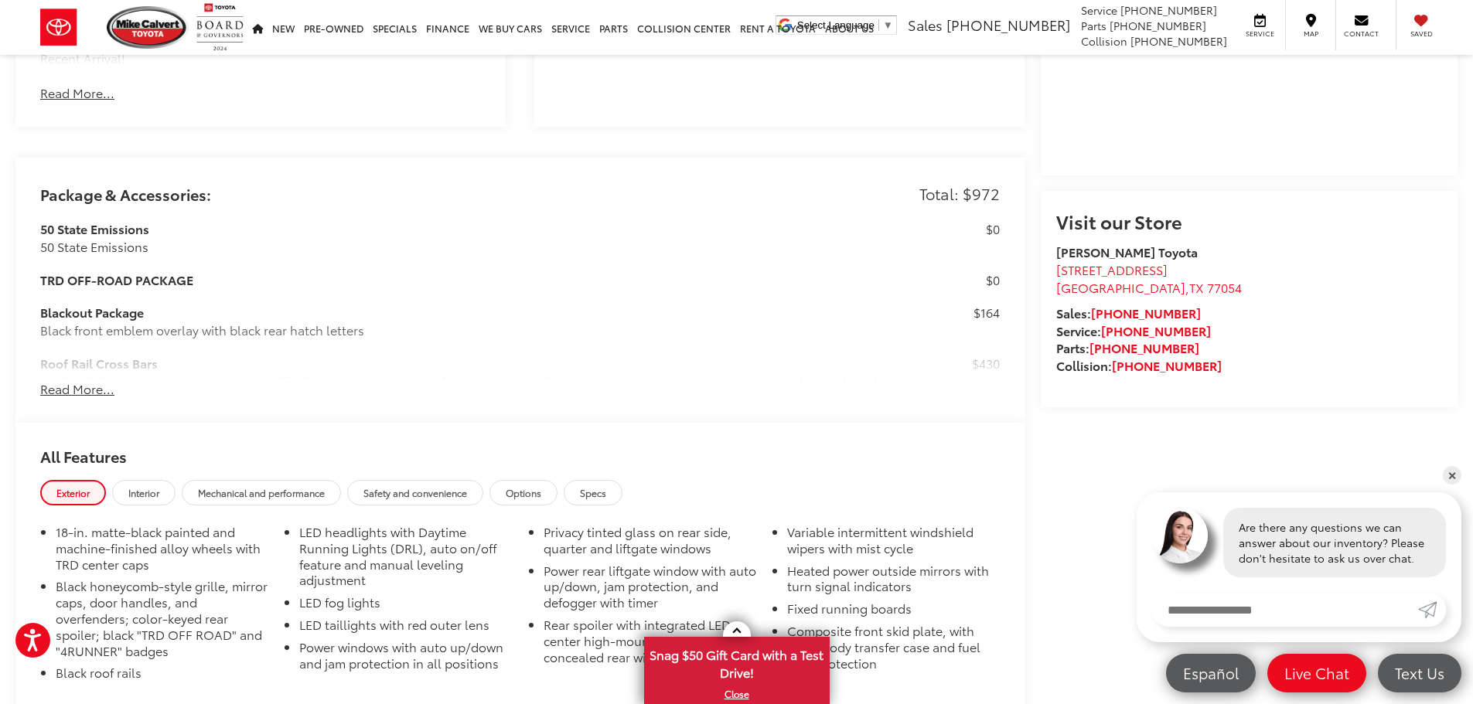
click at [84, 390] on button "Read More..." at bounding box center [77, 389] width 74 height 18
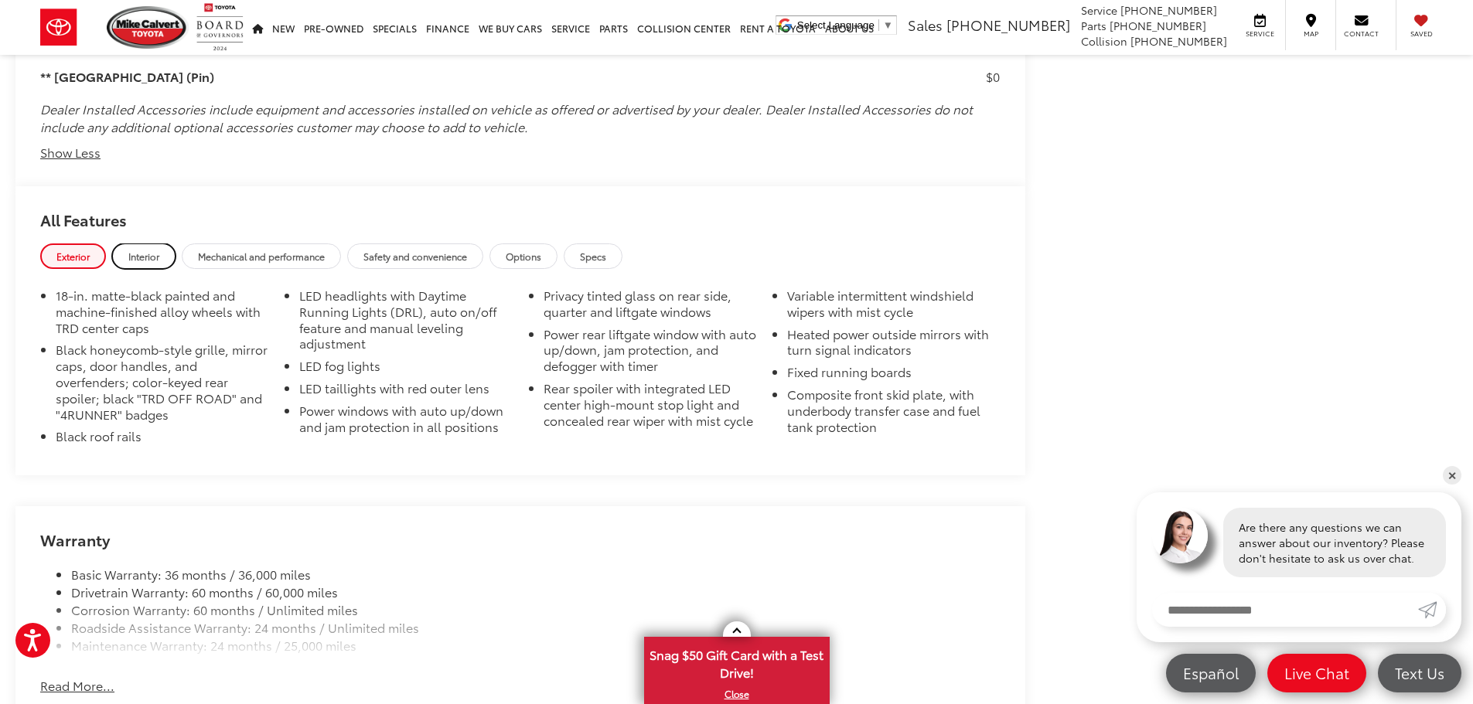
click at [149, 253] on span "Interior" at bounding box center [143, 256] width 31 height 13
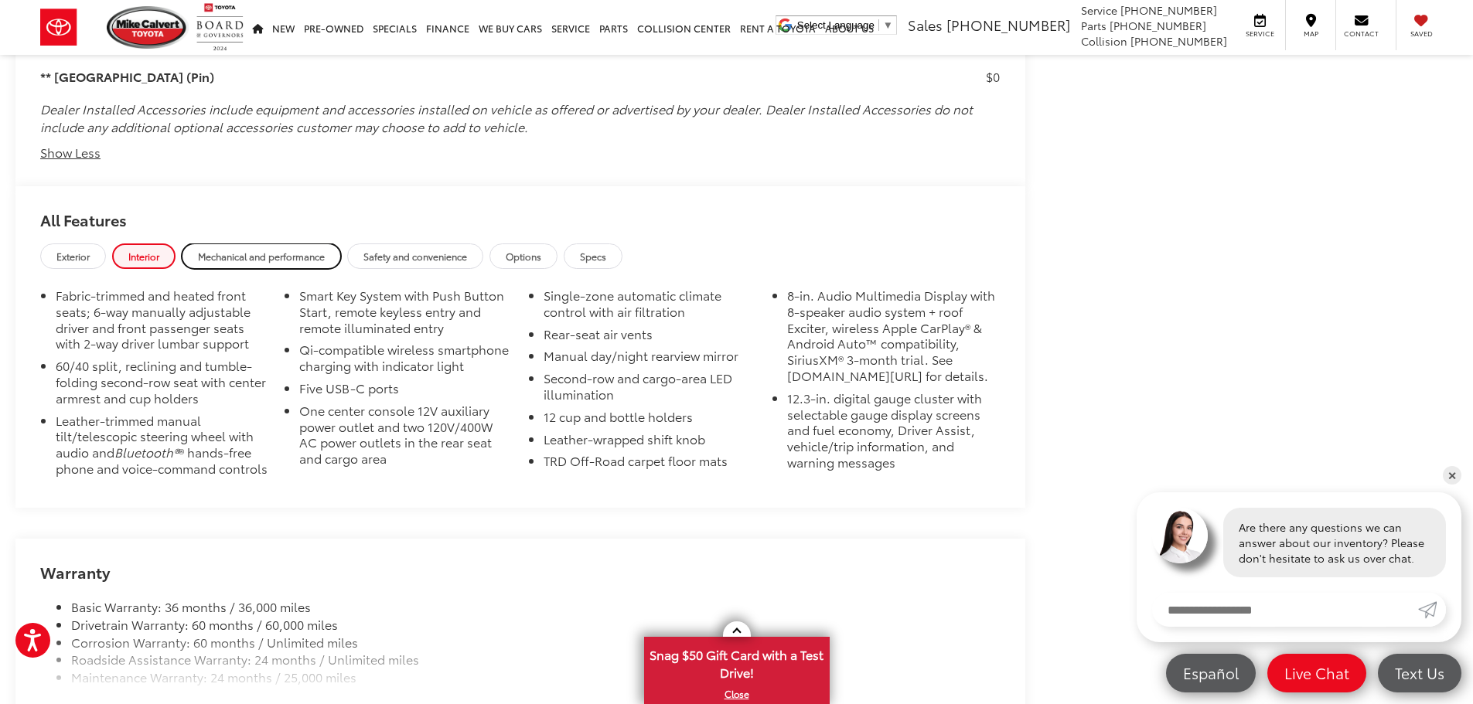
click at [233, 251] on span "Mechanical and performance" at bounding box center [261, 256] width 127 height 13
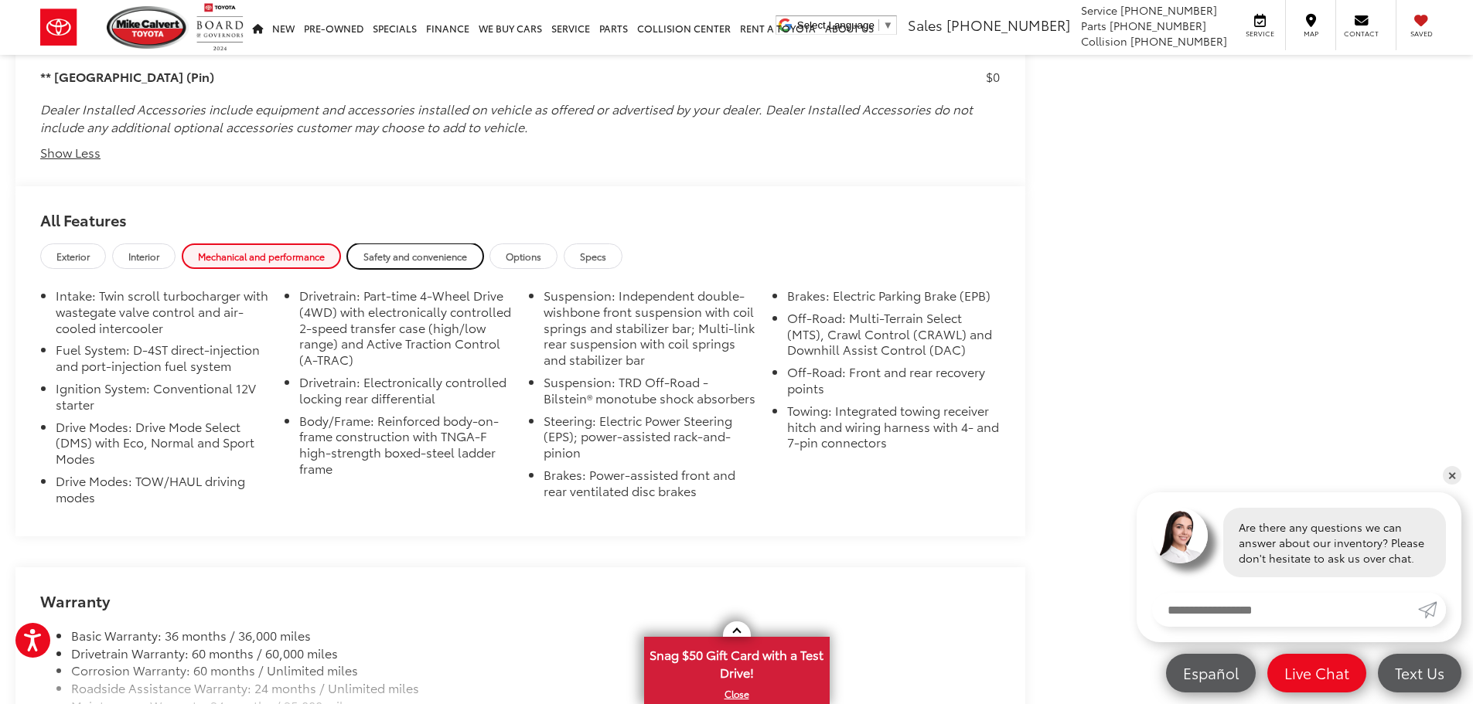
click at [405, 257] on span "Safety and convenience" at bounding box center [415, 256] width 104 height 13
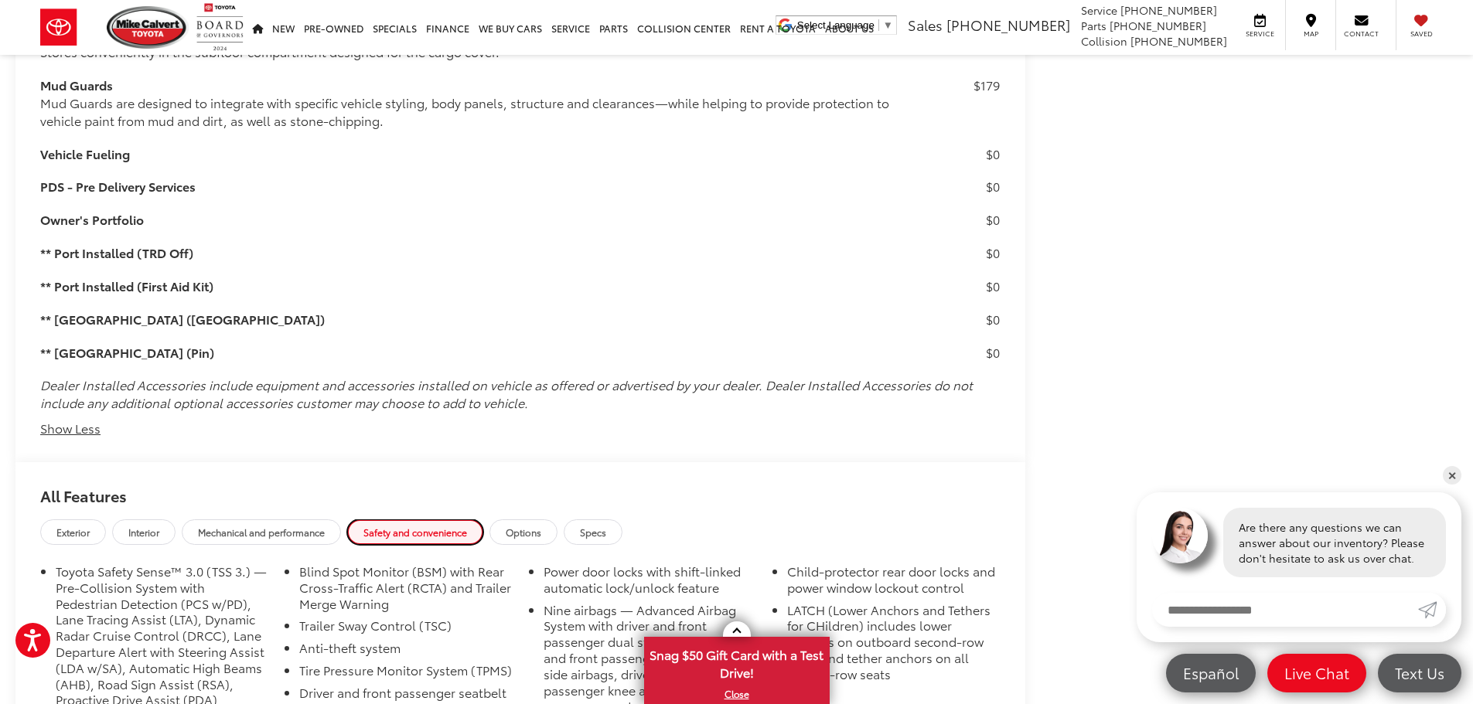
scroll to position [1998, 0]
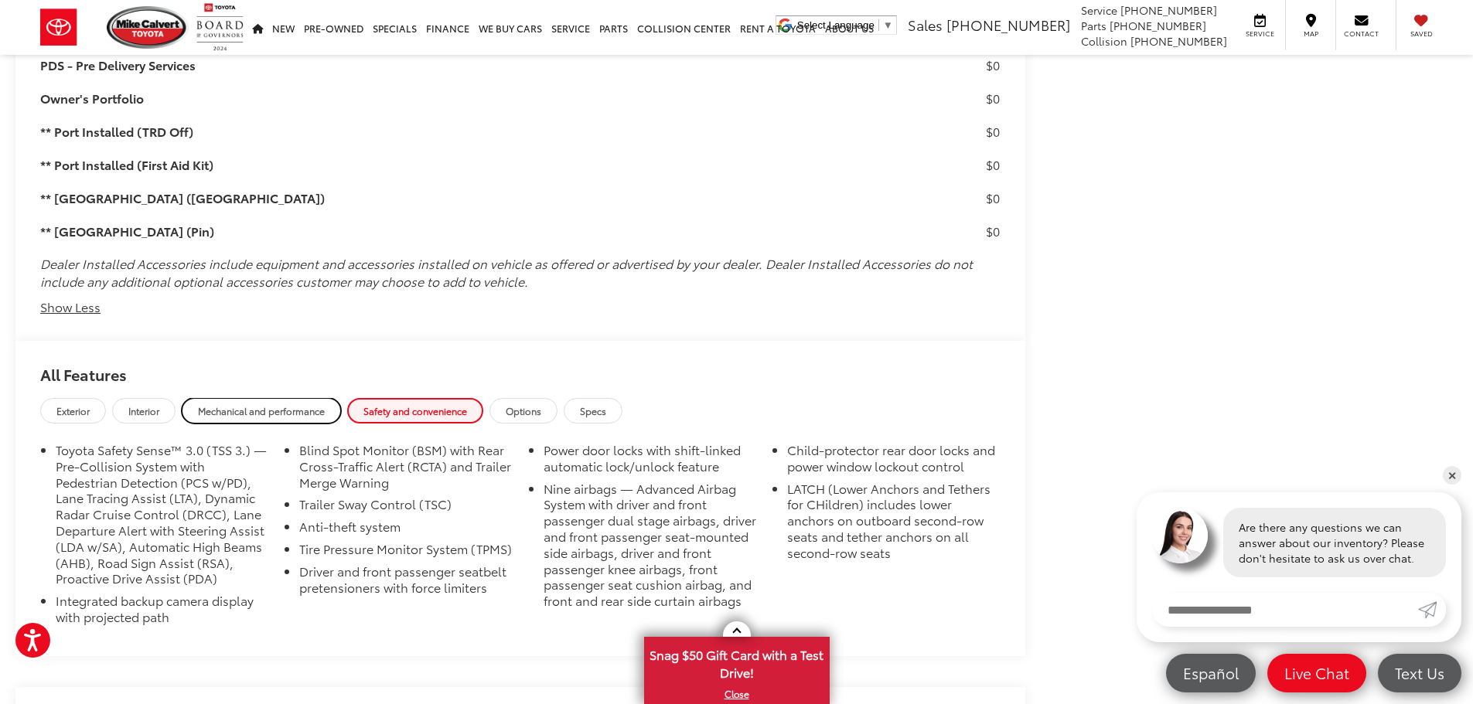
click at [234, 411] on span "Mechanical and performance" at bounding box center [261, 410] width 127 height 13
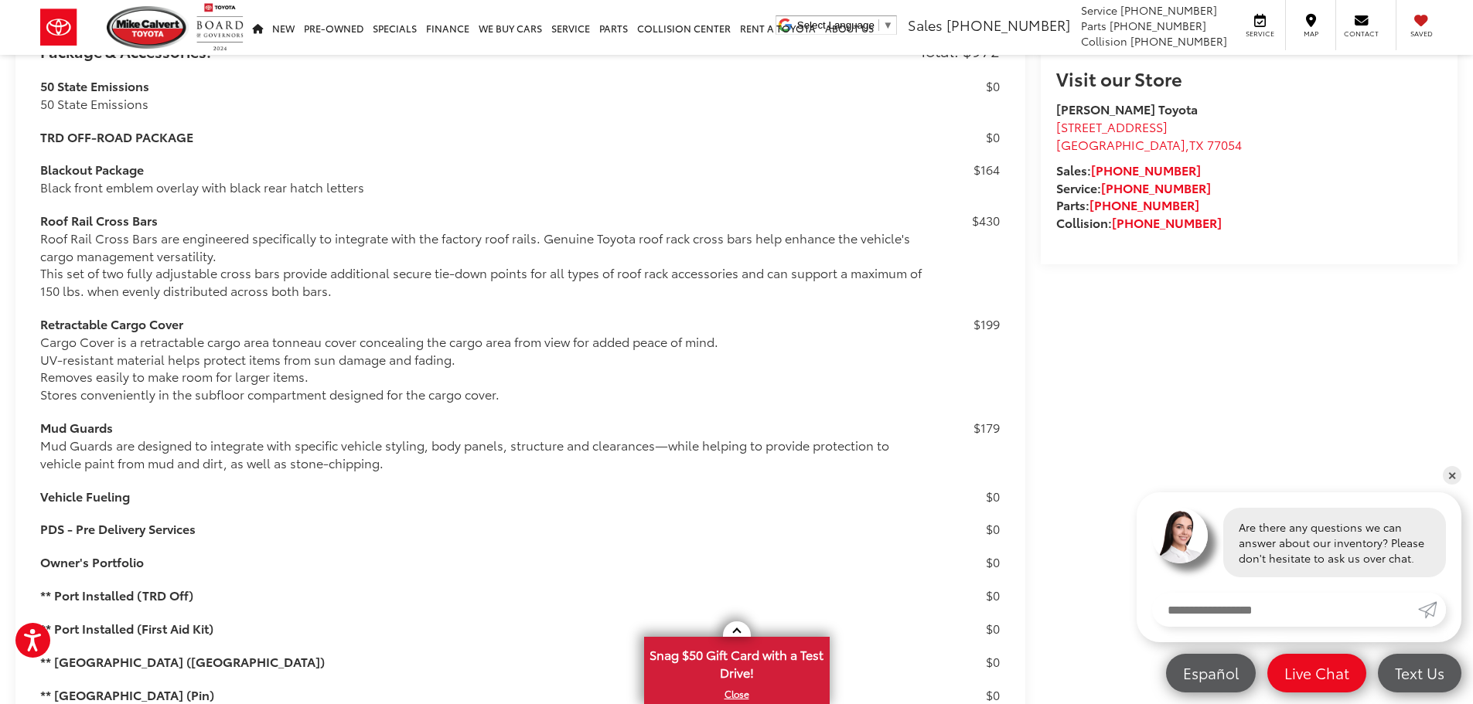
scroll to position [1148, 0]
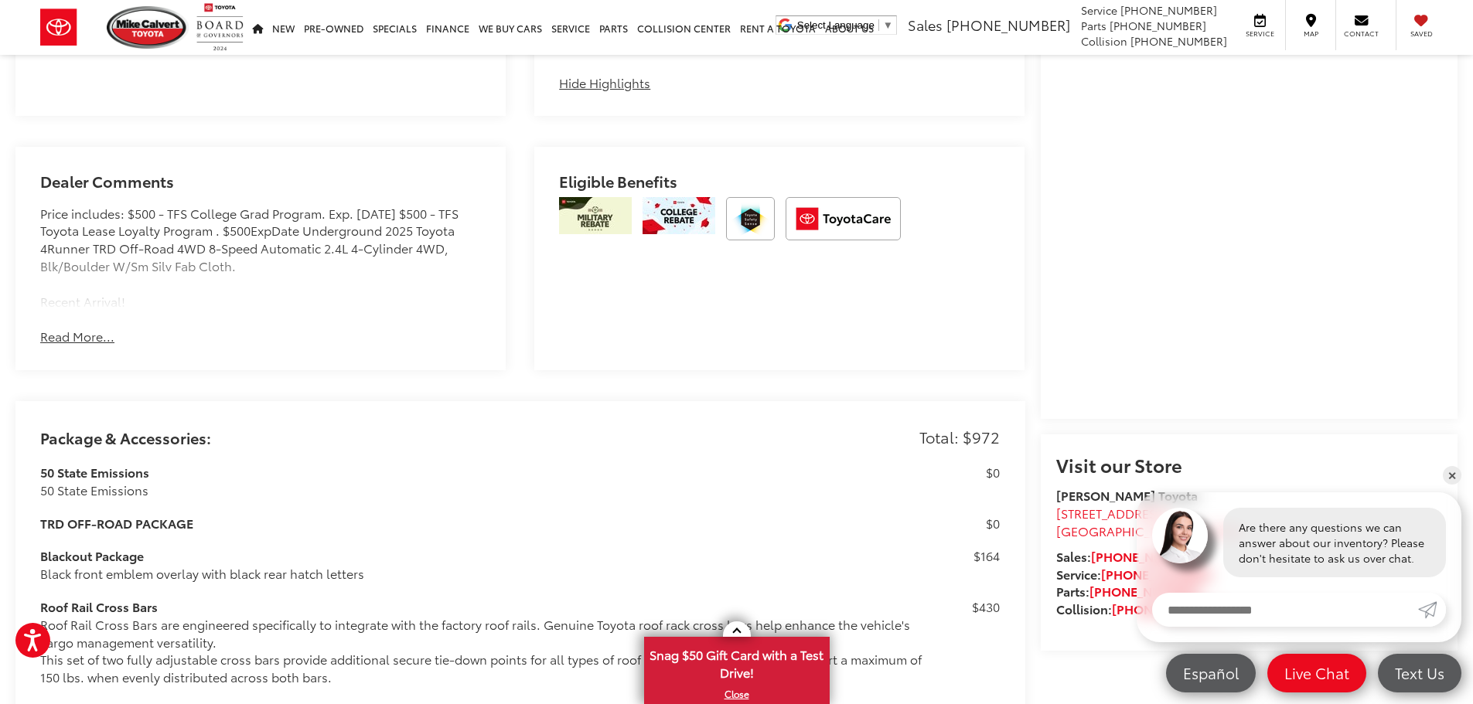
click at [64, 328] on button "Read More..." at bounding box center [77, 337] width 74 height 18
click at [65, 332] on button "Hide Comments" at bounding box center [87, 337] width 94 height 18
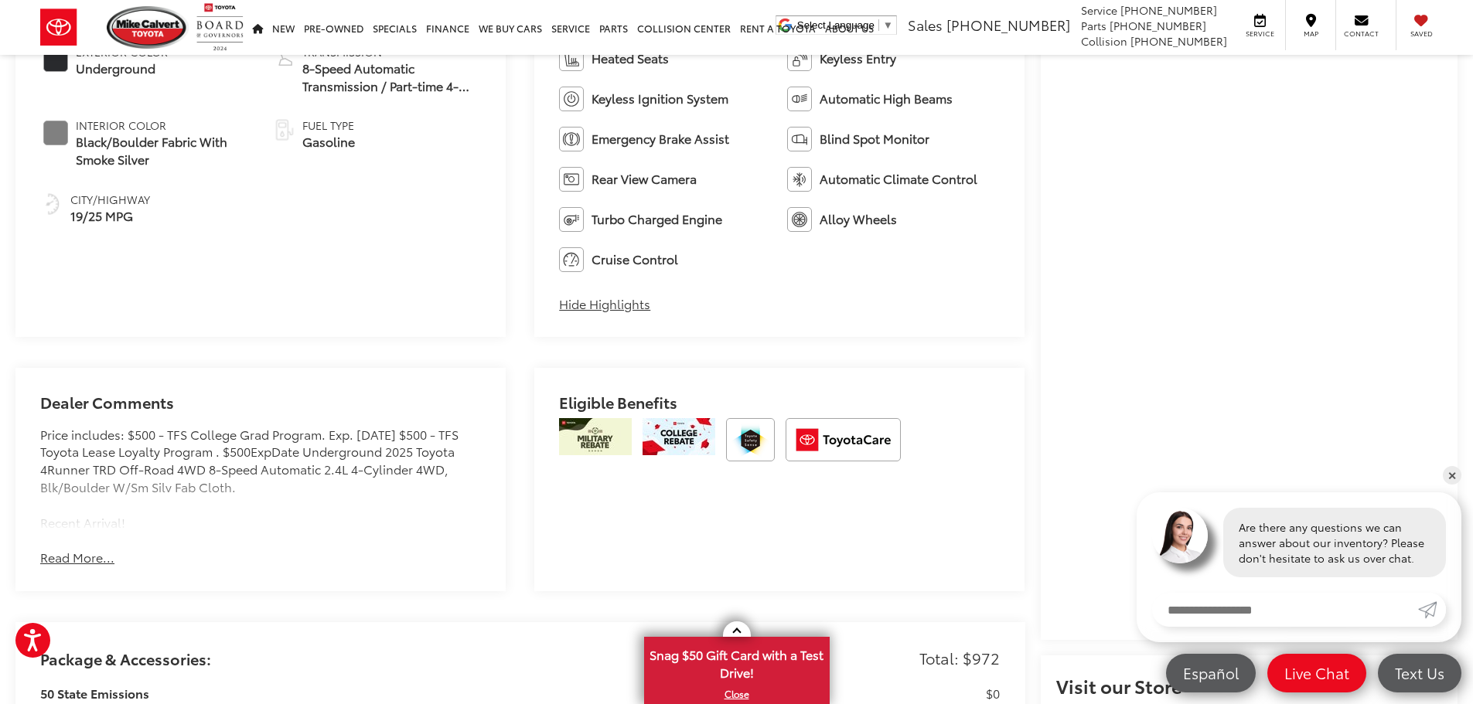
scroll to position [761, 0]
